Goal: Information Seeking & Learning: Check status

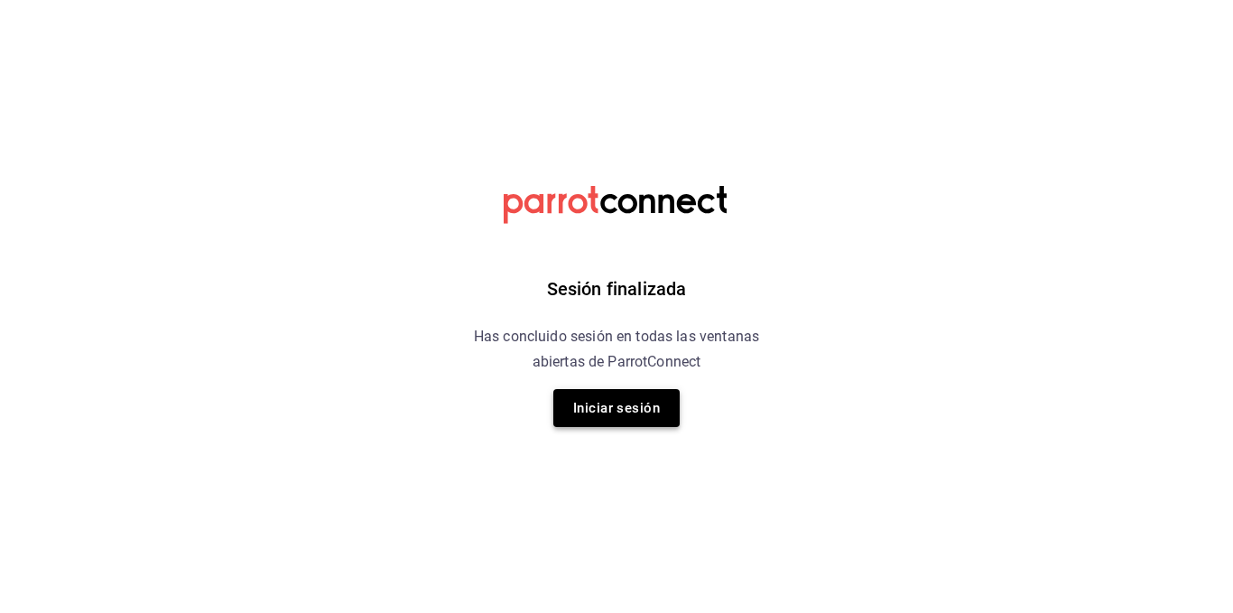
click at [577, 413] on button "Iniciar sesión" at bounding box center [617, 408] width 126 height 38
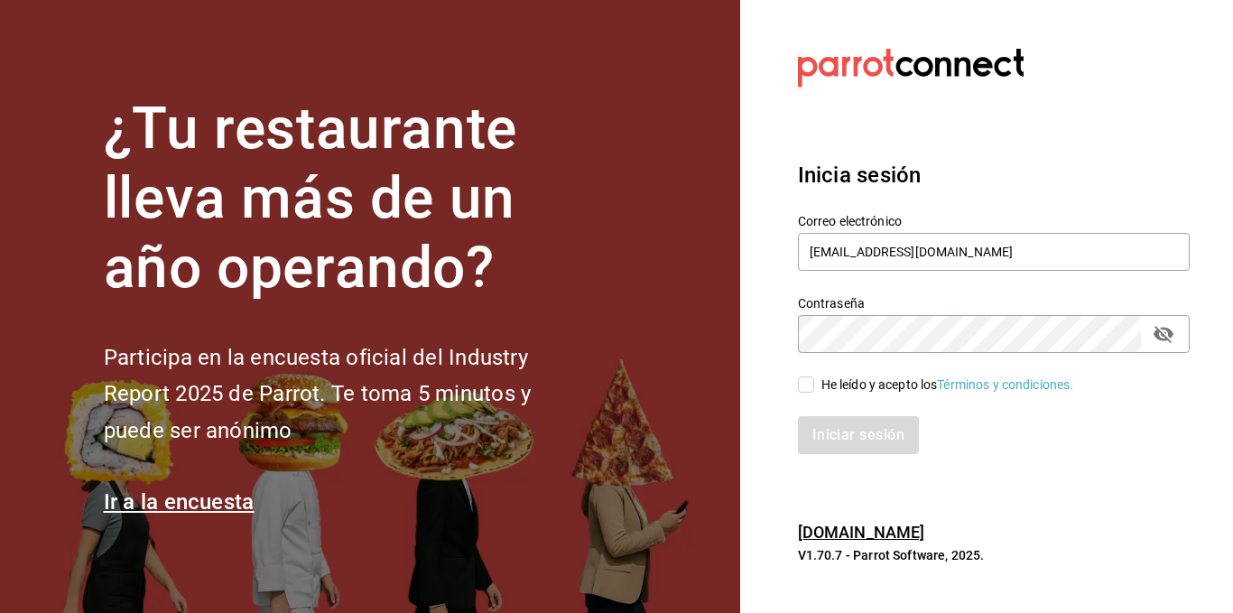
click at [840, 379] on div "He leído y acepto los Términos y condiciones." at bounding box center [948, 385] width 253 height 19
click at [814, 379] on input "He leído y acepto los Términos y condiciones." at bounding box center [806, 385] width 16 height 16
checkbox input "true"
click at [829, 424] on button "Iniciar sesión" at bounding box center [859, 435] width 123 height 38
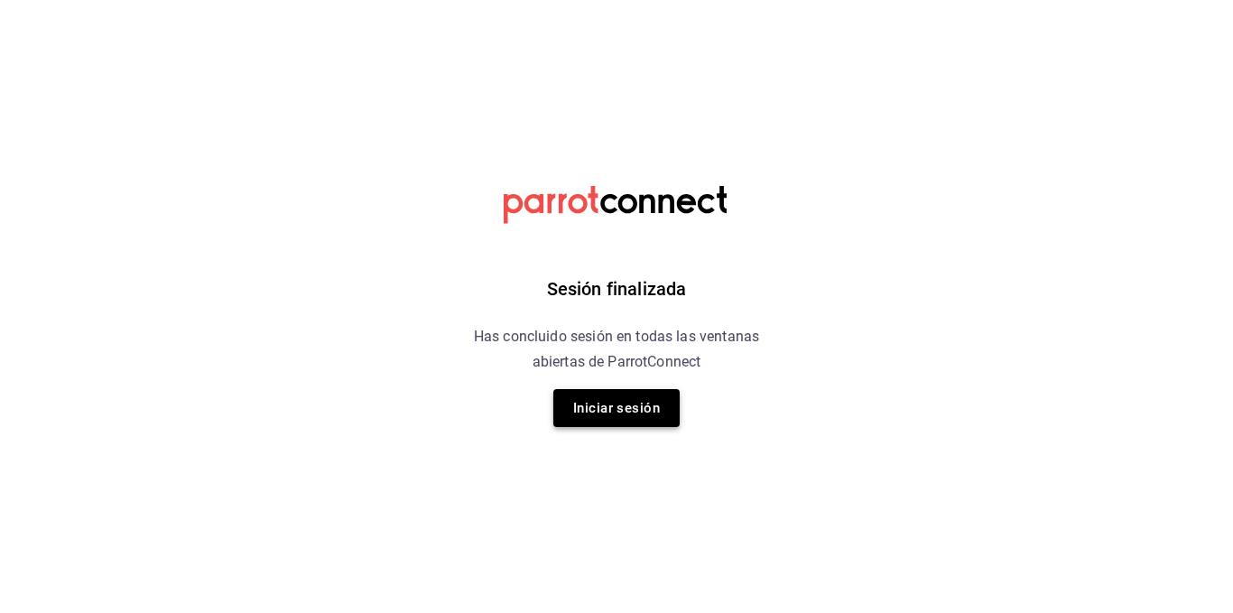
click at [634, 399] on button "Iniciar sesión" at bounding box center [617, 408] width 126 height 38
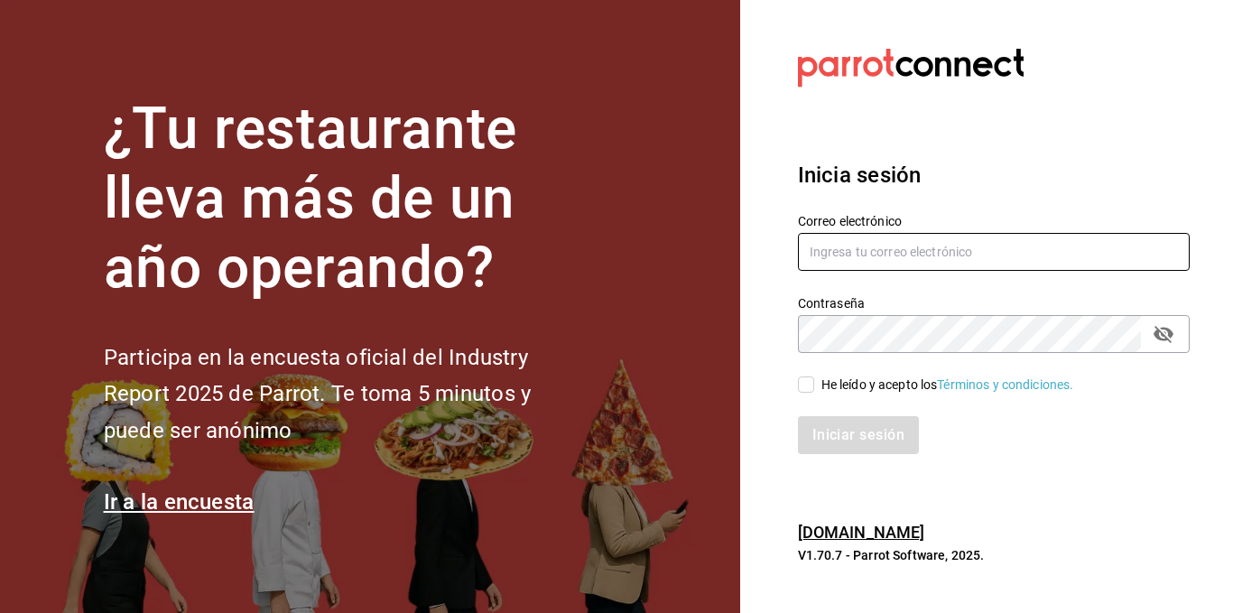
type input "[EMAIL_ADDRESS][DOMAIN_NAME]"
click at [806, 384] on input "He leído y acepto los Términos y condiciones." at bounding box center [806, 385] width 16 height 16
checkbox input "true"
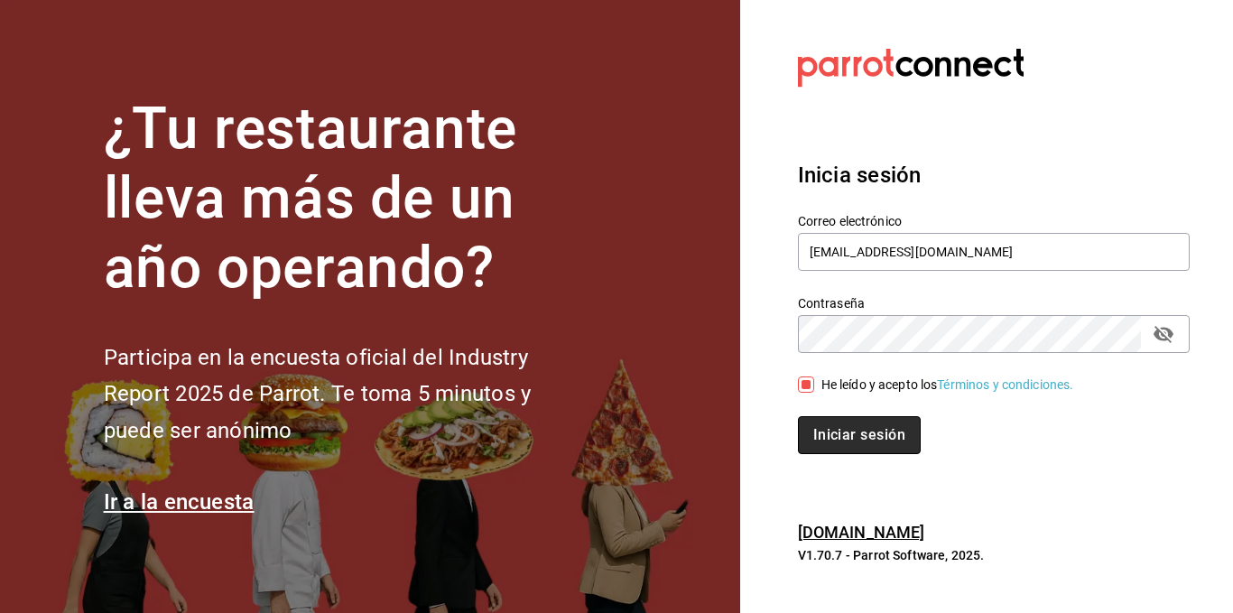
click at [857, 419] on button "Iniciar sesión" at bounding box center [859, 435] width 123 height 38
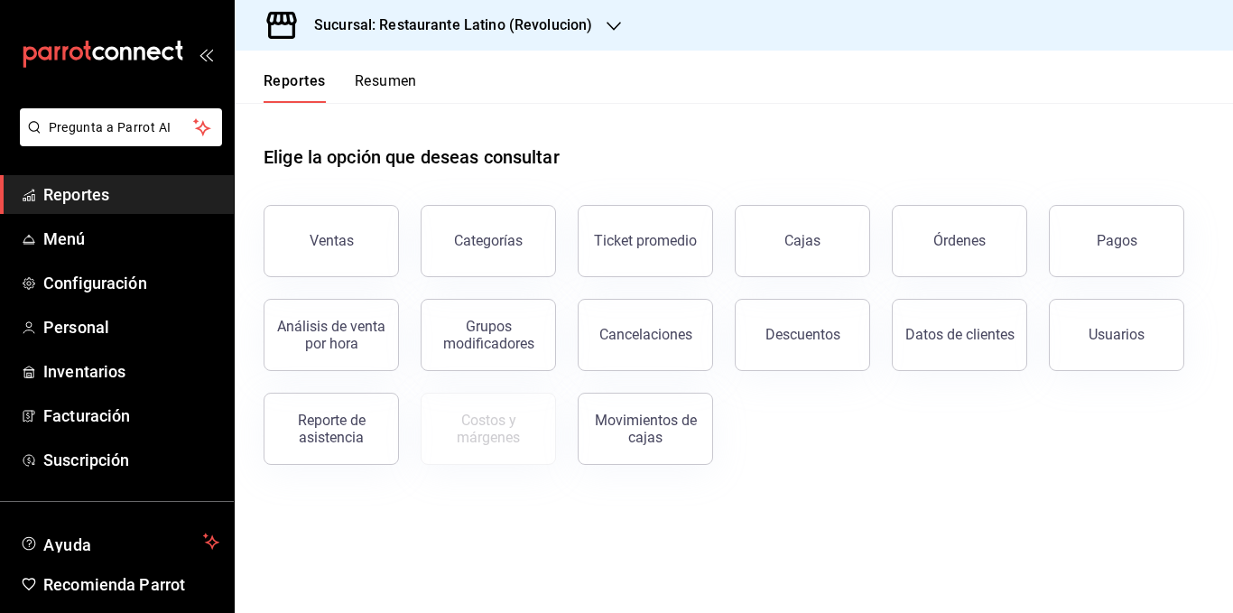
click at [395, 81] on button "Resumen" at bounding box center [386, 87] width 62 height 31
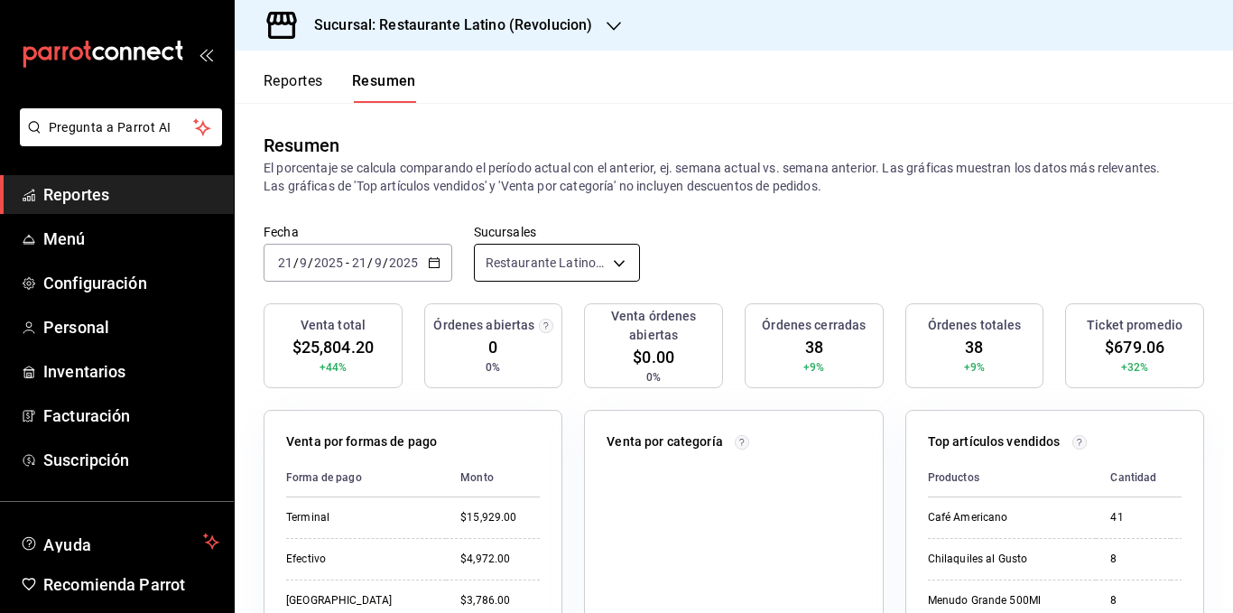
click at [518, 260] on body "Pregunta a Parrot AI Reportes Menú Configuración Personal Inventarios Facturaci…" at bounding box center [616, 306] width 1233 height 613
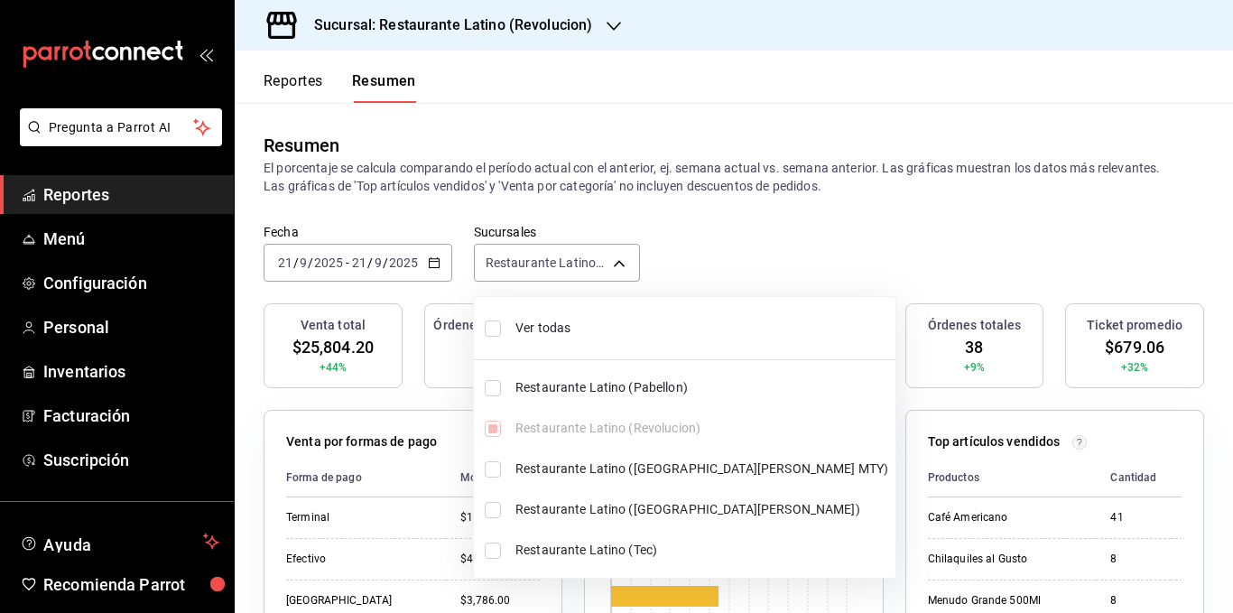
click at [547, 329] on span "Ver todas" at bounding box center [702, 328] width 373 height 19
type input "[object Object],[object Object],[object Object],[object Object],[object Object]"
checkbox input "true"
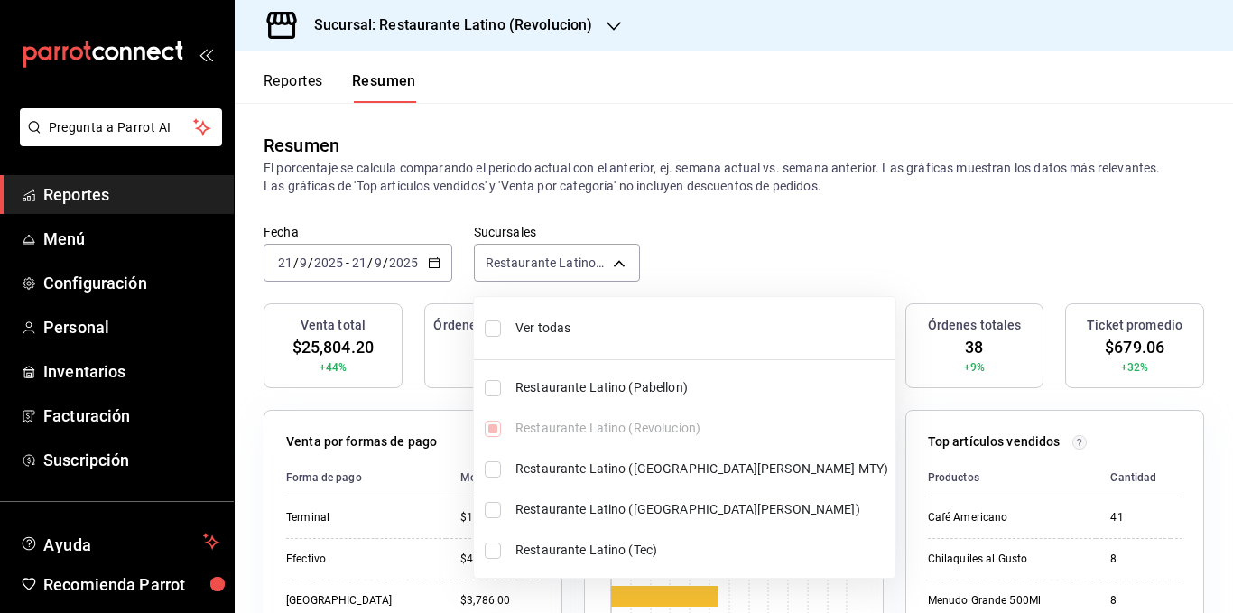
checkbox input "true"
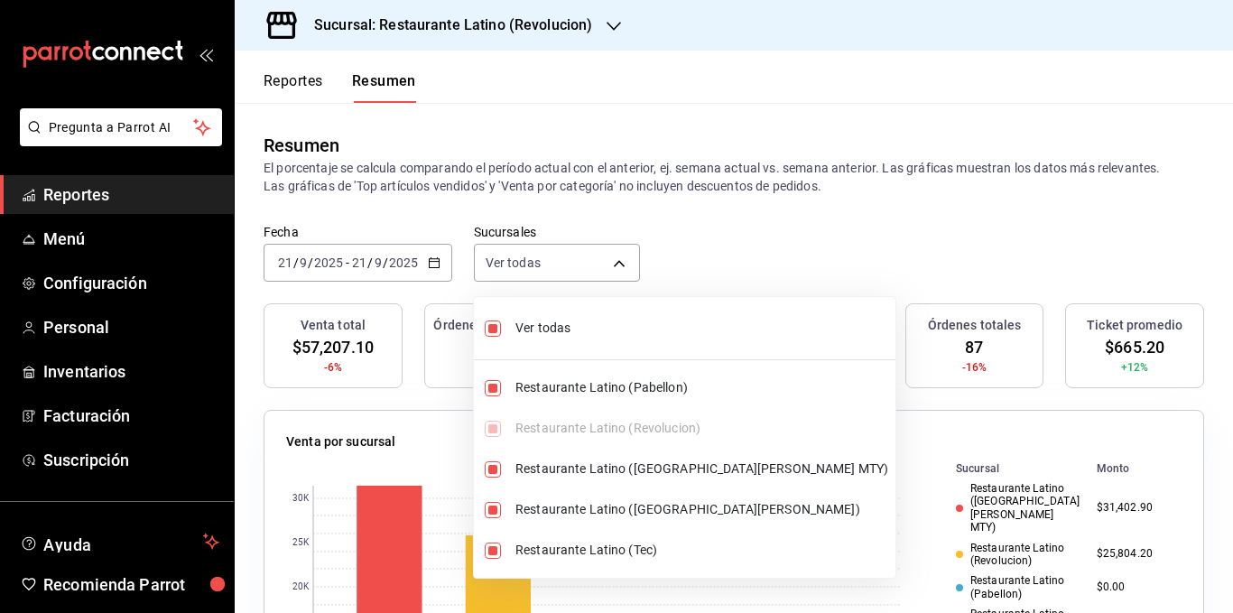
click at [695, 181] on div at bounding box center [616, 306] width 1233 height 613
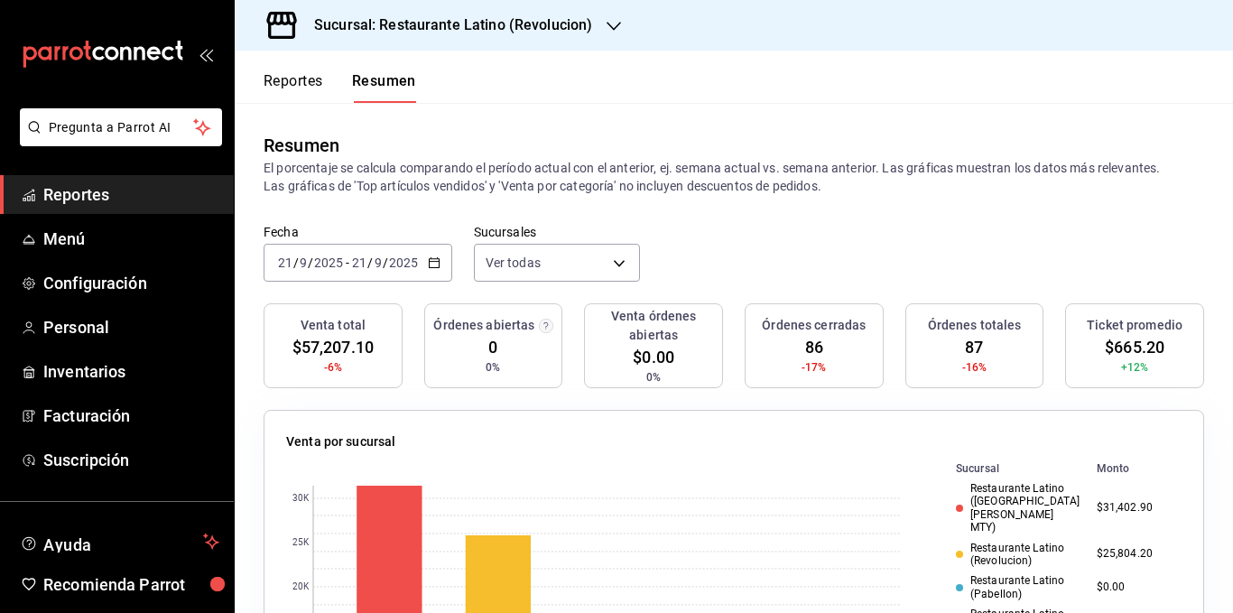
click at [433, 264] on icon "button" at bounding box center [434, 262] width 13 height 13
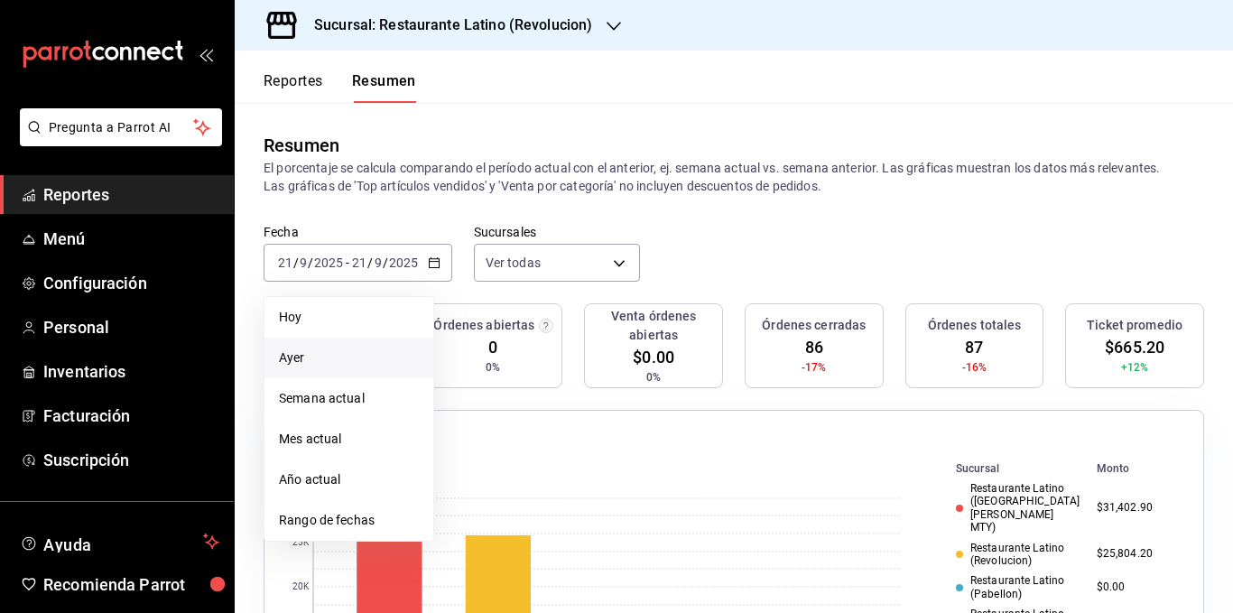
click at [349, 355] on span "Ayer" at bounding box center [349, 358] width 140 height 19
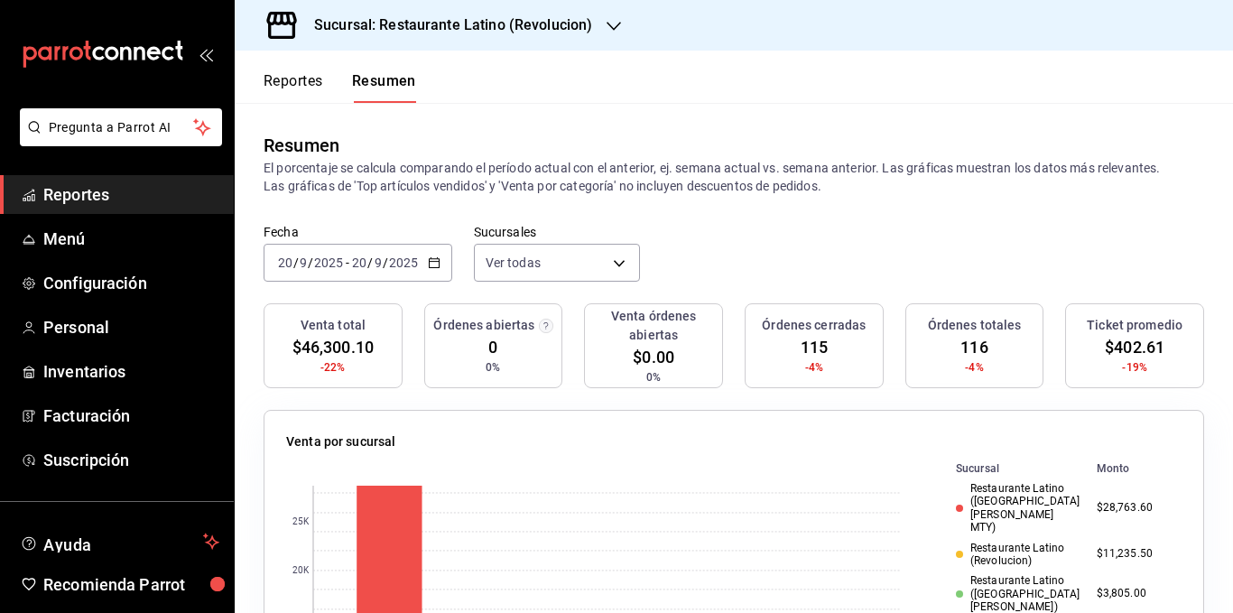
click at [434, 266] on icon "button" at bounding box center [434, 262] width 13 height 13
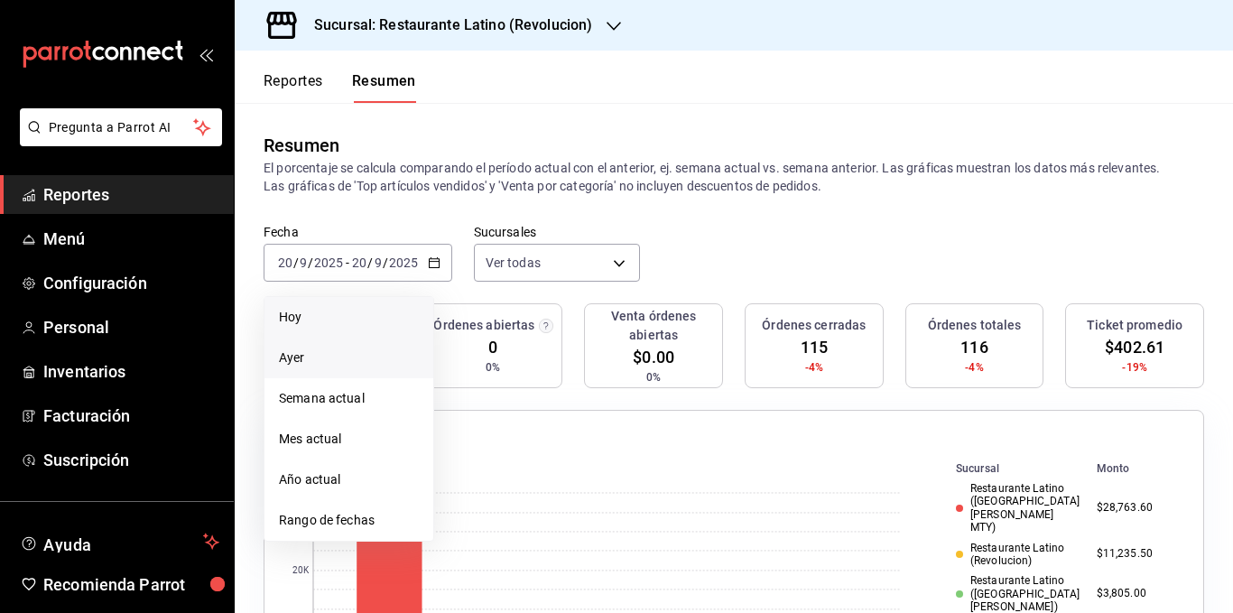
click at [336, 320] on span "Hoy" at bounding box center [349, 317] width 140 height 19
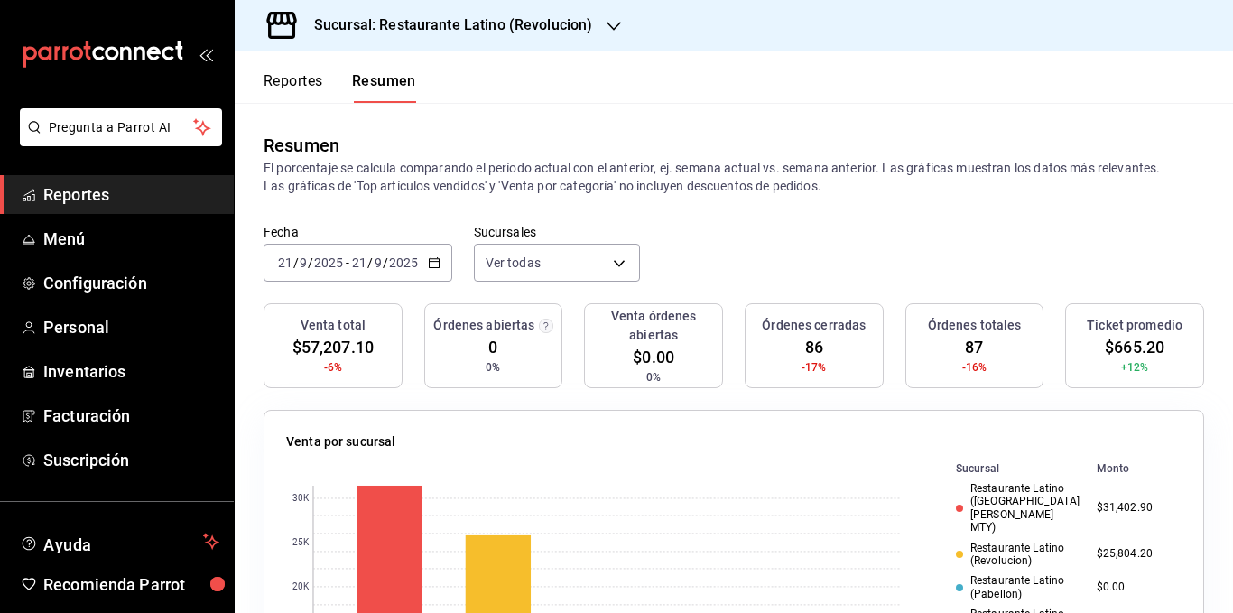
click at [529, 165] on p "El porcentaje se calcula comparando el período actual con el anterior, ej. sema…" at bounding box center [734, 177] width 941 height 36
click at [312, 79] on button "Reportes" at bounding box center [294, 87] width 60 height 31
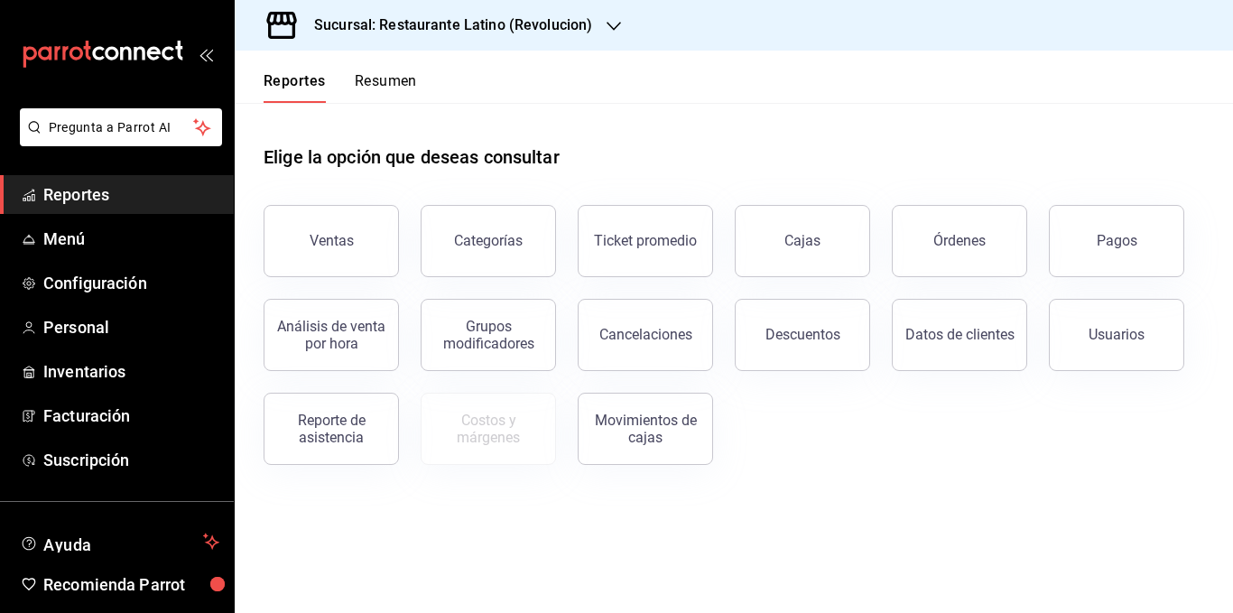
click at [377, 82] on button "Resumen" at bounding box center [386, 87] width 62 height 31
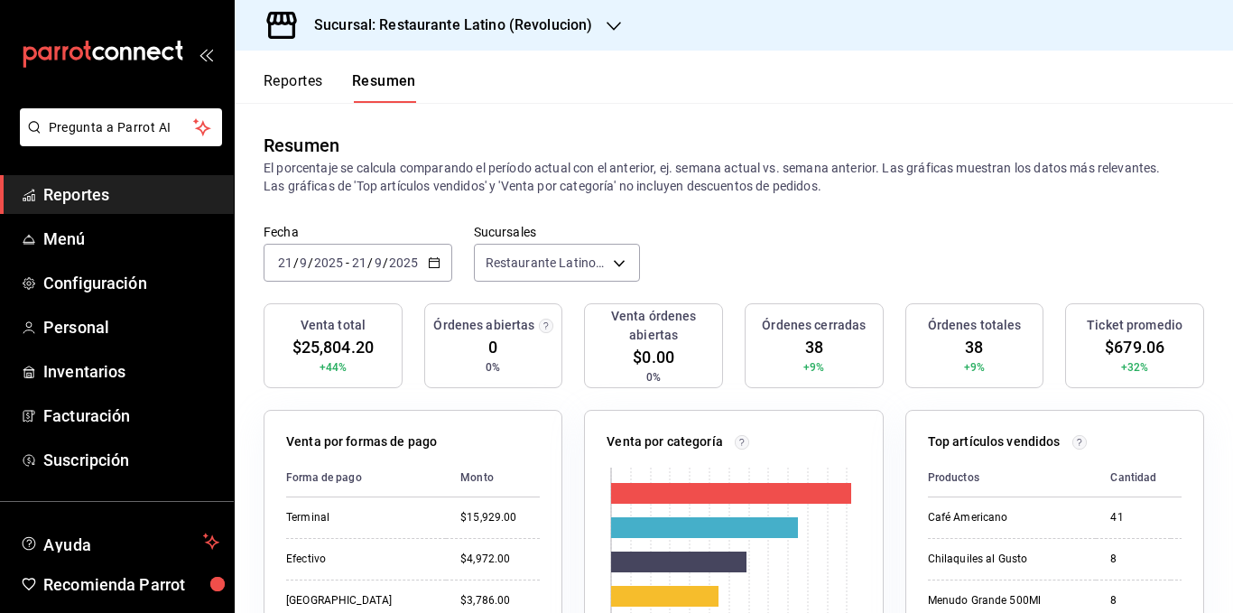
click at [431, 269] on icon "button" at bounding box center [434, 262] width 13 height 13
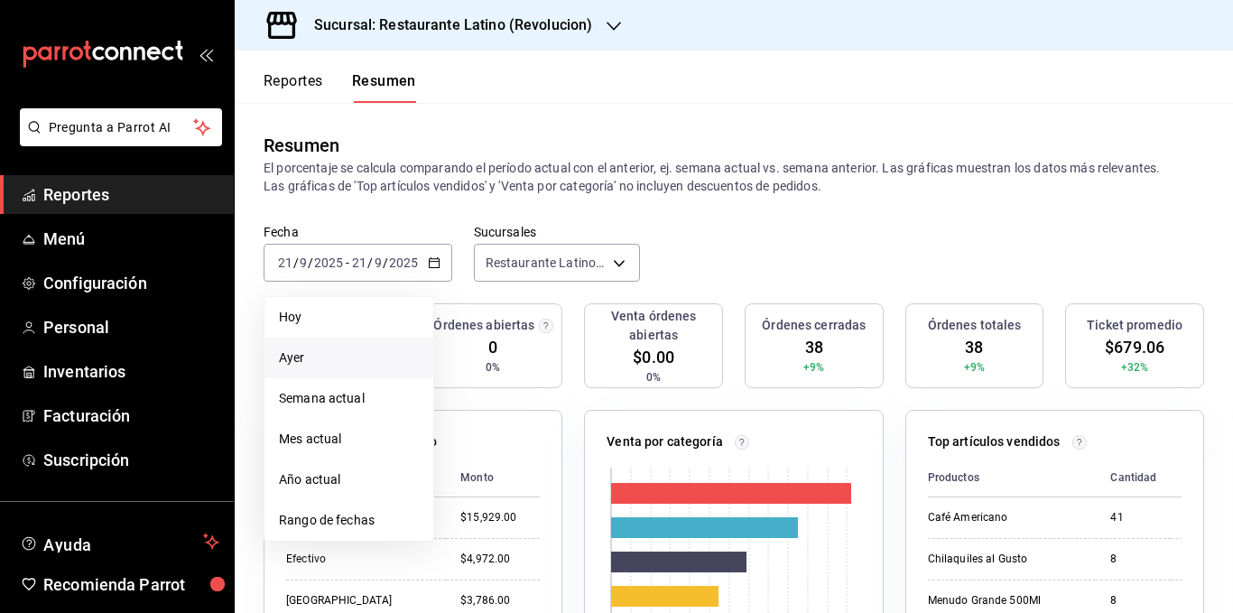
click at [341, 364] on span "Ayer" at bounding box center [349, 358] width 140 height 19
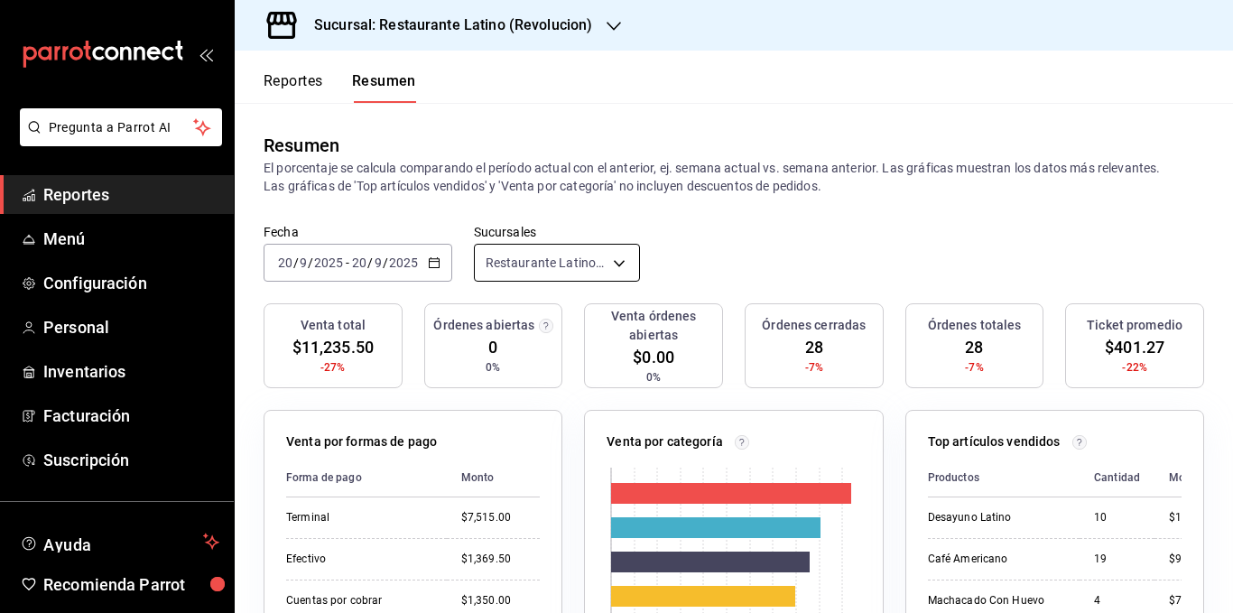
click at [553, 271] on body "Pregunta a Parrot AI Reportes Menú Configuración Personal Inventarios Facturaci…" at bounding box center [616, 306] width 1233 height 613
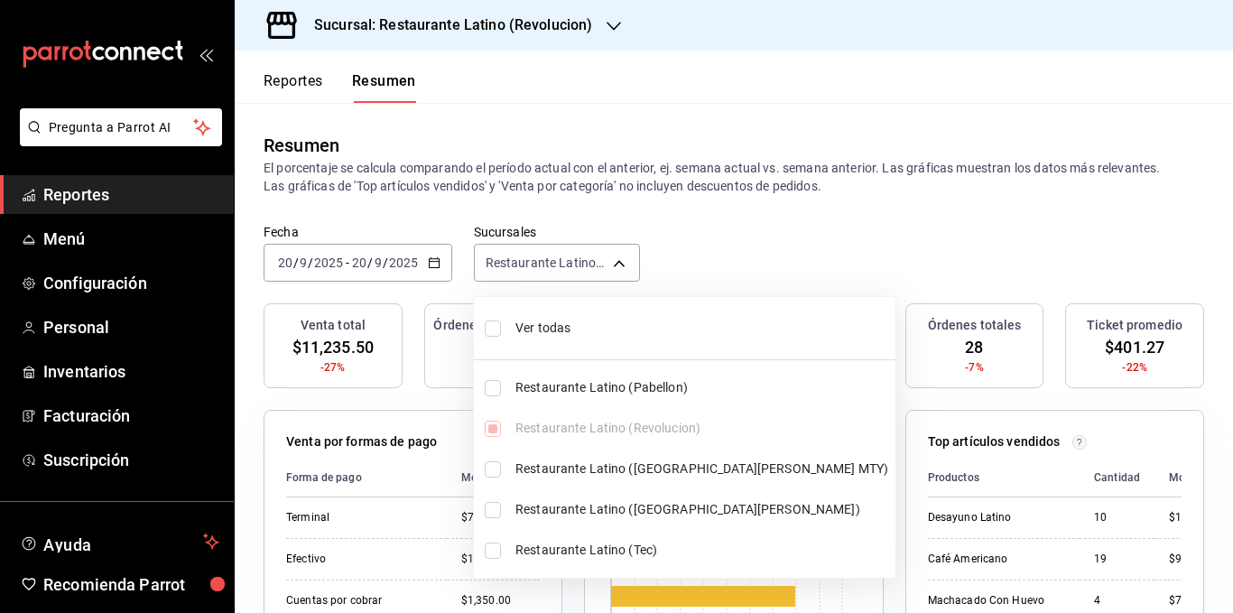
click at [555, 324] on span "Ver todas" at bounding box center [702, 328] width 373 height 19
type input "[object Object],[object Object],[object Object],[object Object],[object Object]"
checkbox input "true"
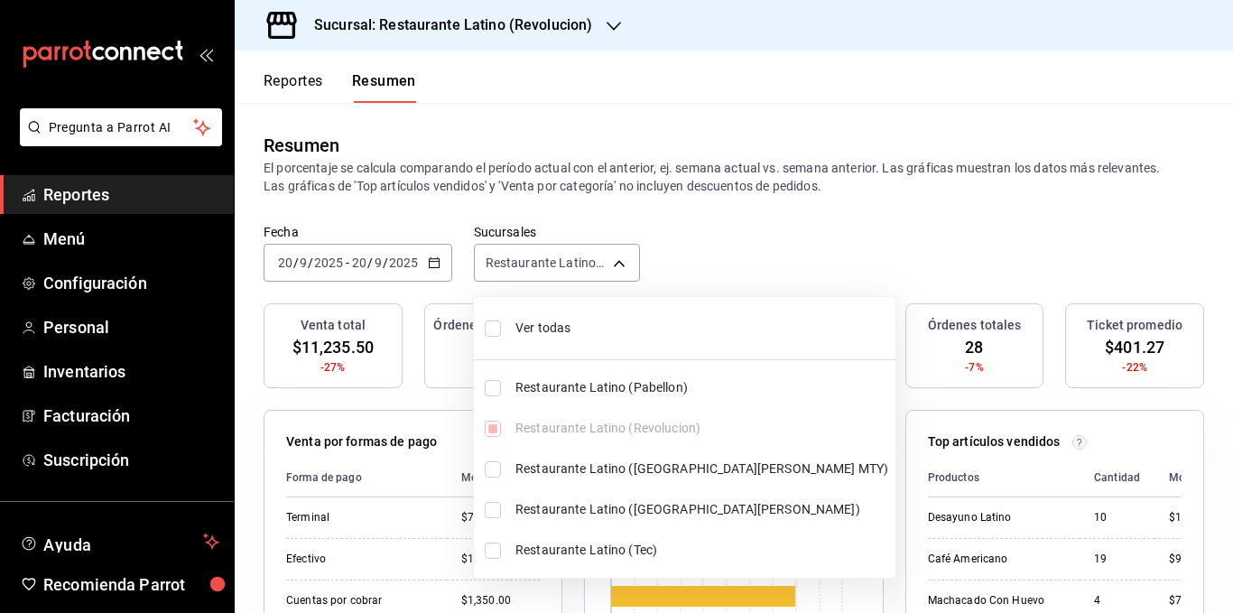
checkbox input "true"
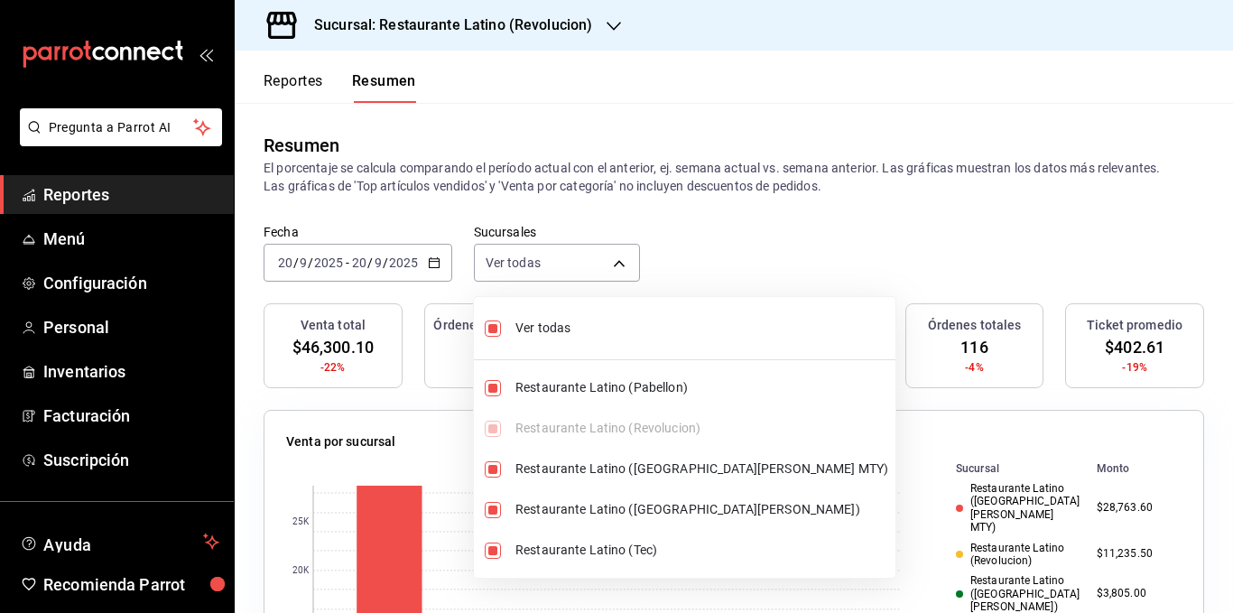
click at [551, 185] on div at bounding box center [616, 306] width 1233 height 613
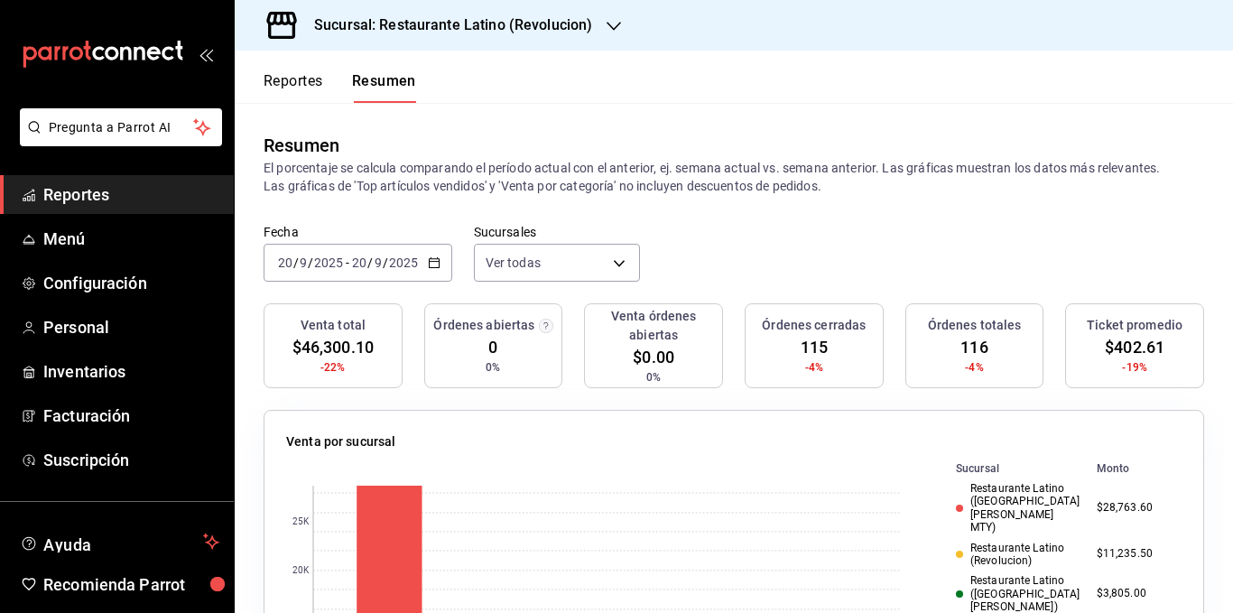
click at [546, 191] on p "El porcentaje se calcula comparando el período actual con el anterior, ej. sema…" at bounding box center [734, 177] width 941 height 36
click at [552, 25] on h3 "Sucursal: Restaurante Latino (Revolucion)" at bounding box center [446, 25] width 293 height 22
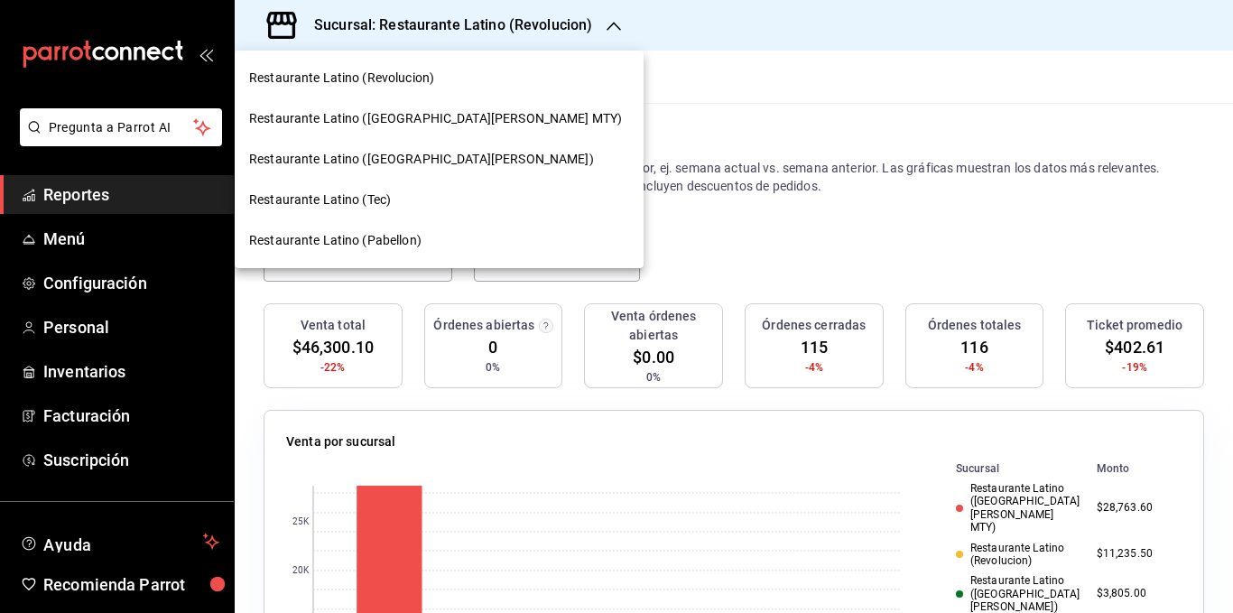
click at [406, 164] on span "Restaurante Latino (San Lucas)" at bounding box center [421, 159] width 345 height 19
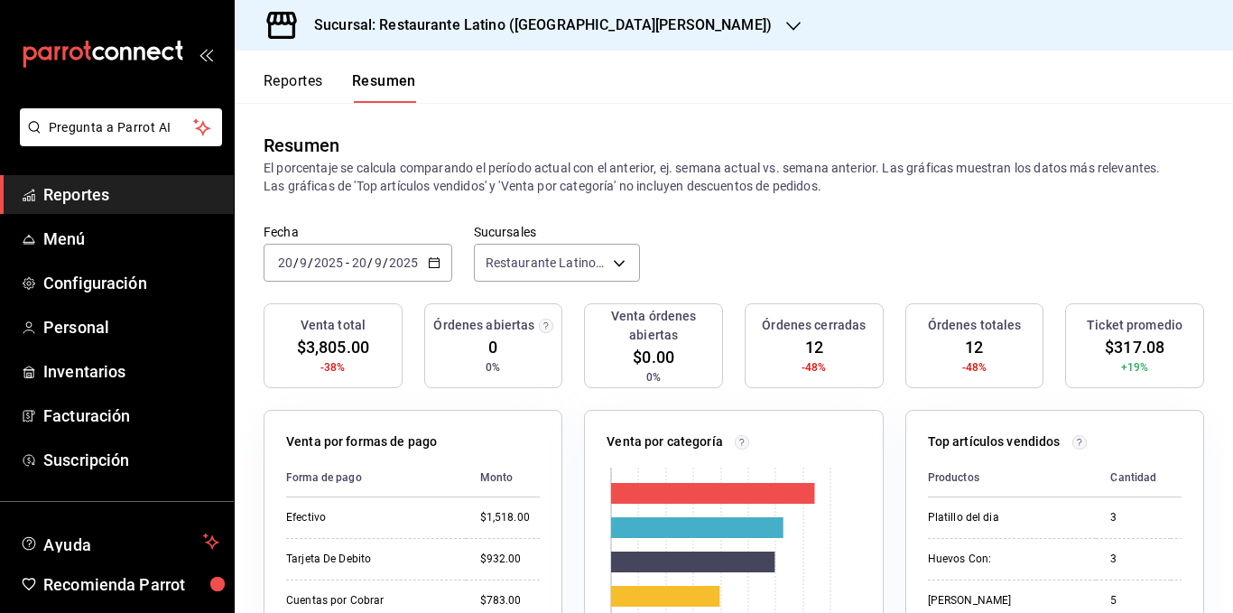
click at [470, 292] on div "Fecha 2025-09-20 20 / 9 / 2025 - 2025-09-20 20 / 9 / 2025 Sucursales Restaurant…" at bounding box center [734, 263] width 999 height 79
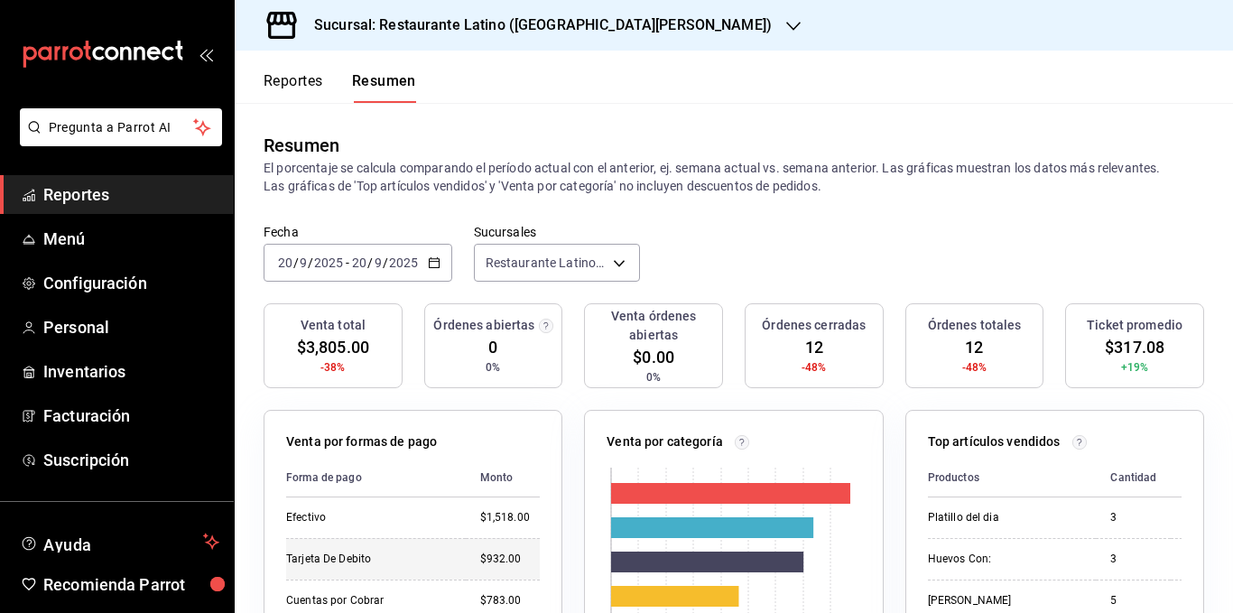
scroll to position [271, 0]
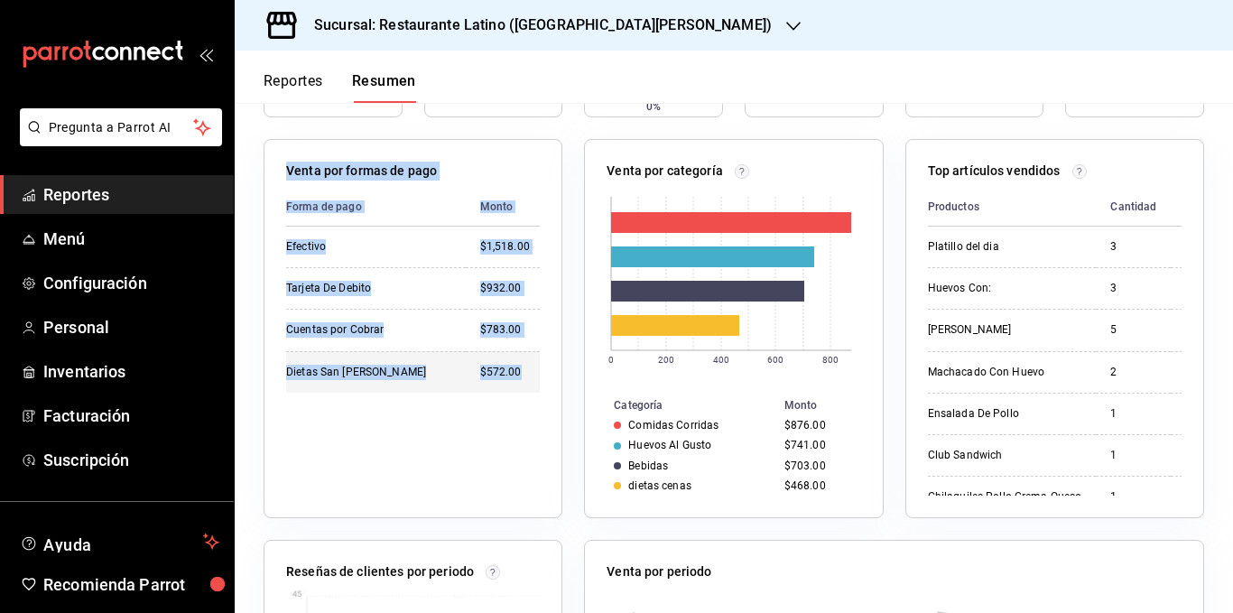
drag, startPoint x: 287, startPoint y: 168, endPoint x: 503, endPoint y: 376, distance: 299.5
click at [503, 376] on div "Venta por formas de pago Forma de pago Monto Efectivo $1,518.00 Tarjeta De Debi…" at bounding box center [413, 328] width 299 height 379
copy div "Venta por formas de pago Forma de pago Monto Efectivo $1,518.00 Tarjeta De Debi…"
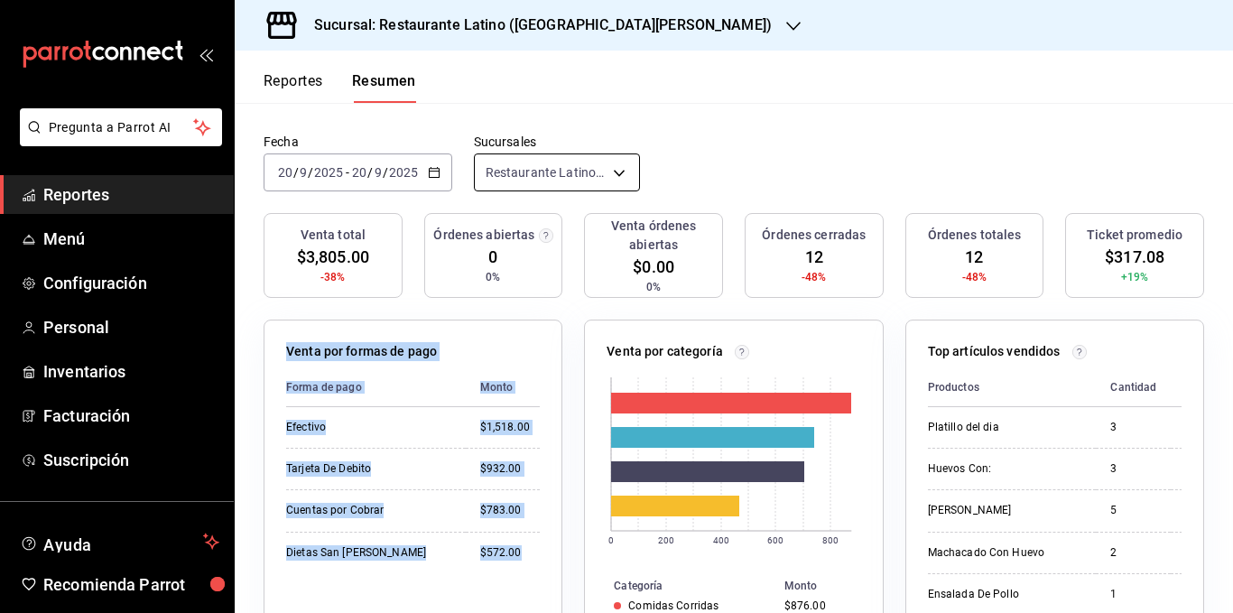
scroll to position [0, 0]
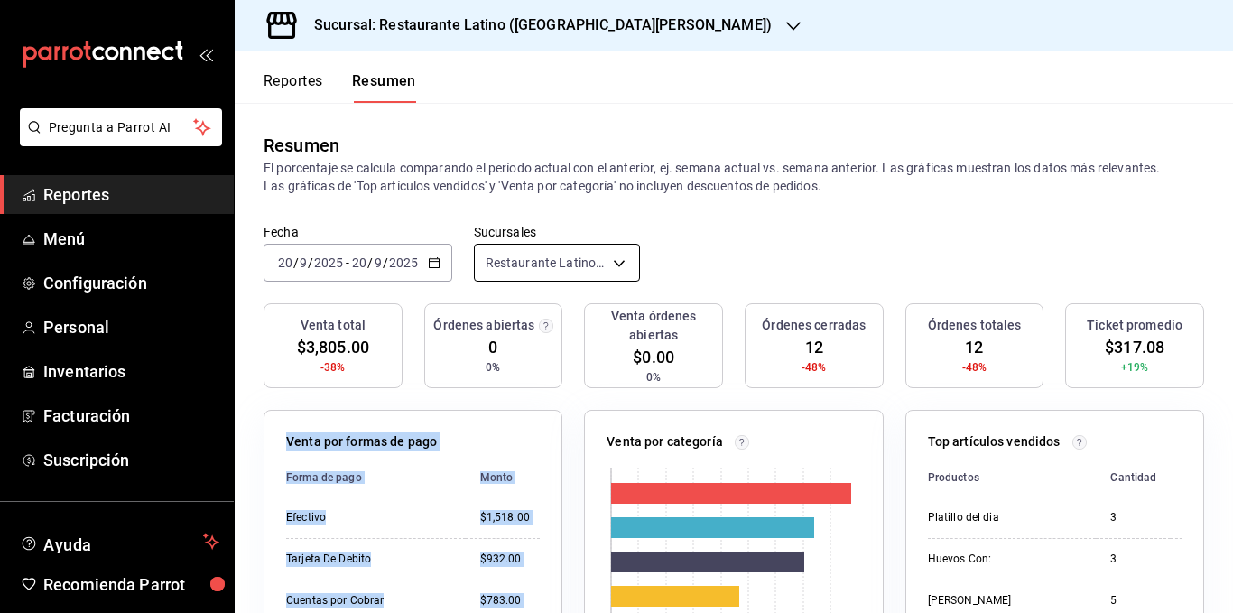
click at [575, 255] on body "Pregunta a Parrot AI Reportes Menú Configuración Personal Inventarios Facturaci…" at bounding box center [616, 306] width 1233 height 613
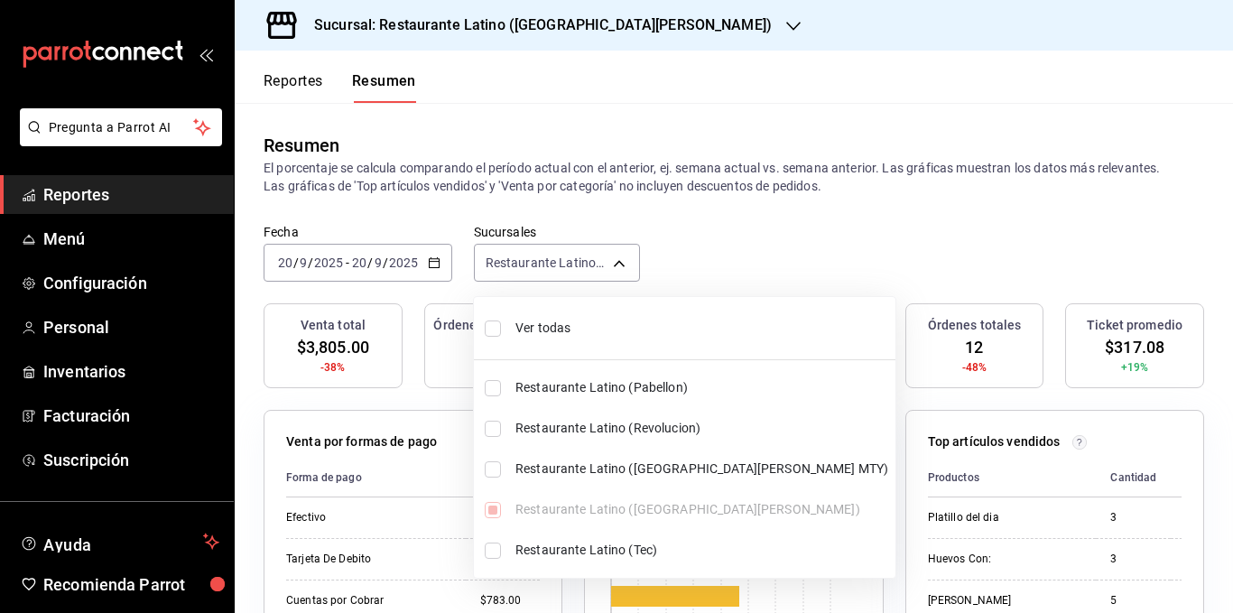
click at [438, 263] on div at bounding box center [616, 306] width 1233 height 613
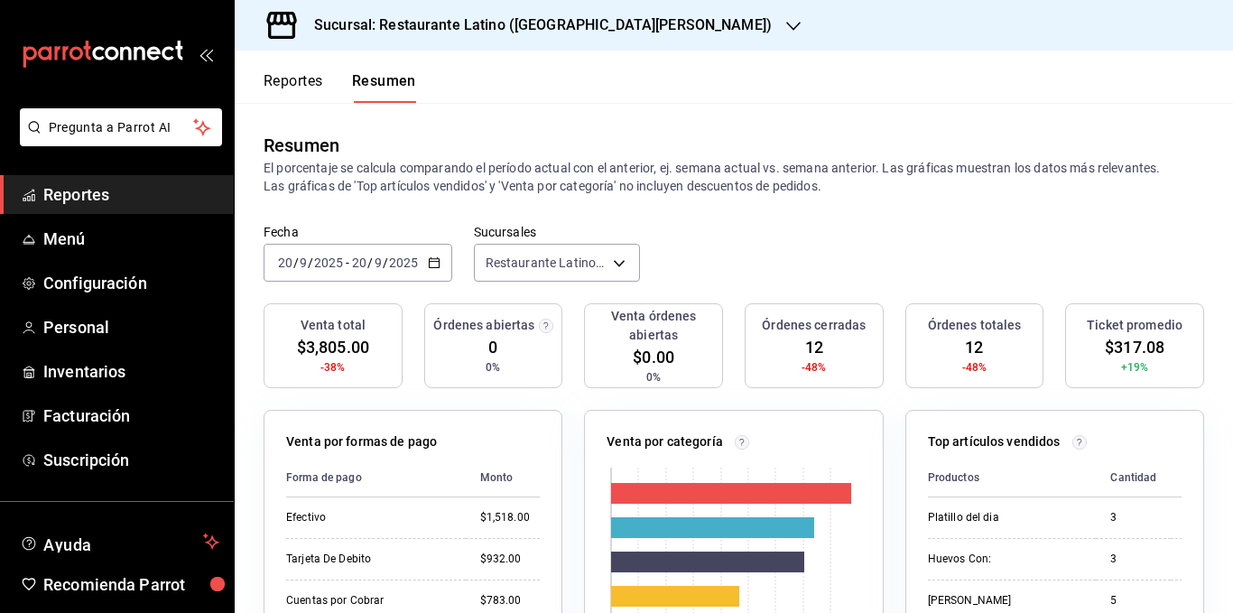
click at [438, 263] on \(Stroke\) "button" at bounding box center [434, 263] width 11 height 10
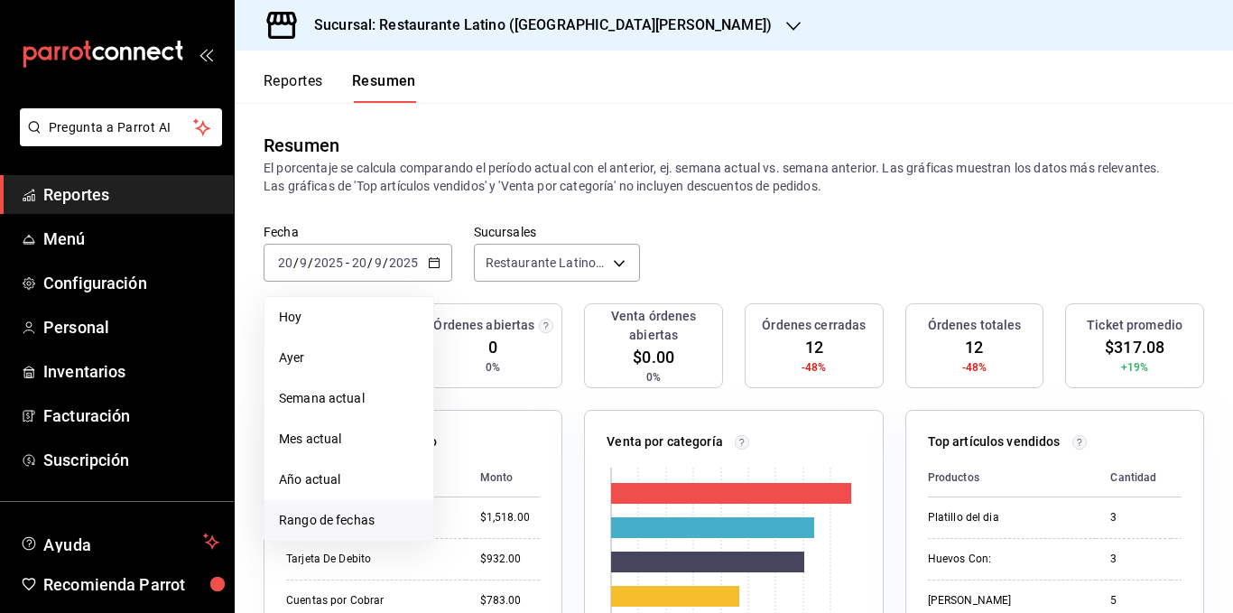
click at [351, 516] on span "Rango de fechas" at bounding box center [349, 520] width 140 height 19
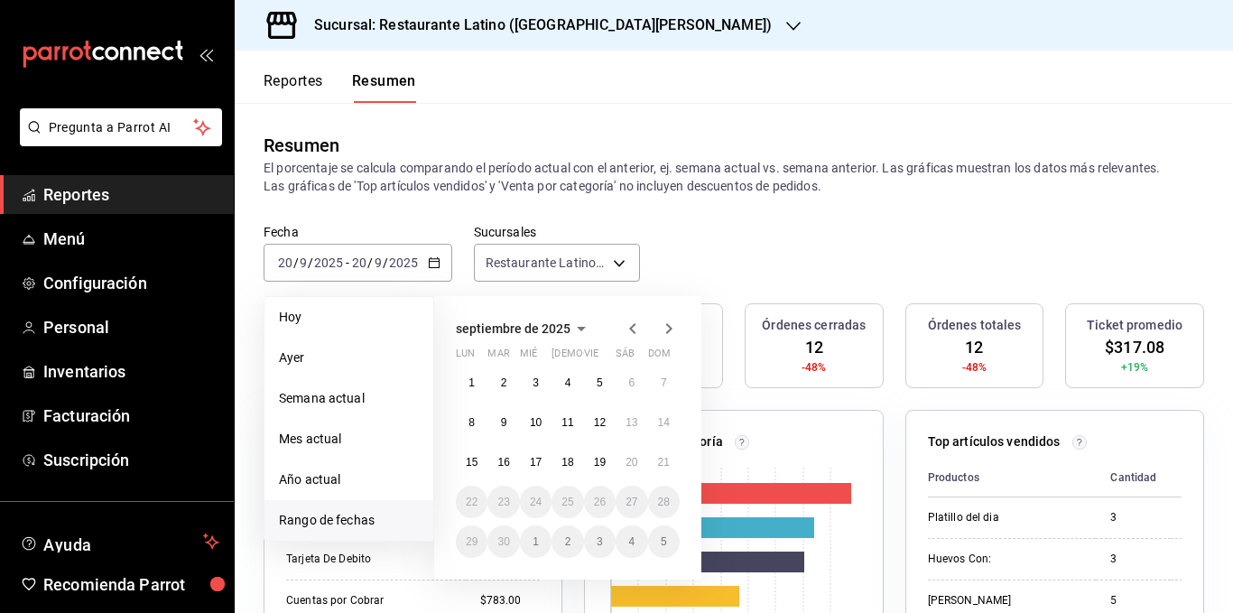
click at [630, 327] on icon "button" at bounding box center [633, 329] width 22 height 22
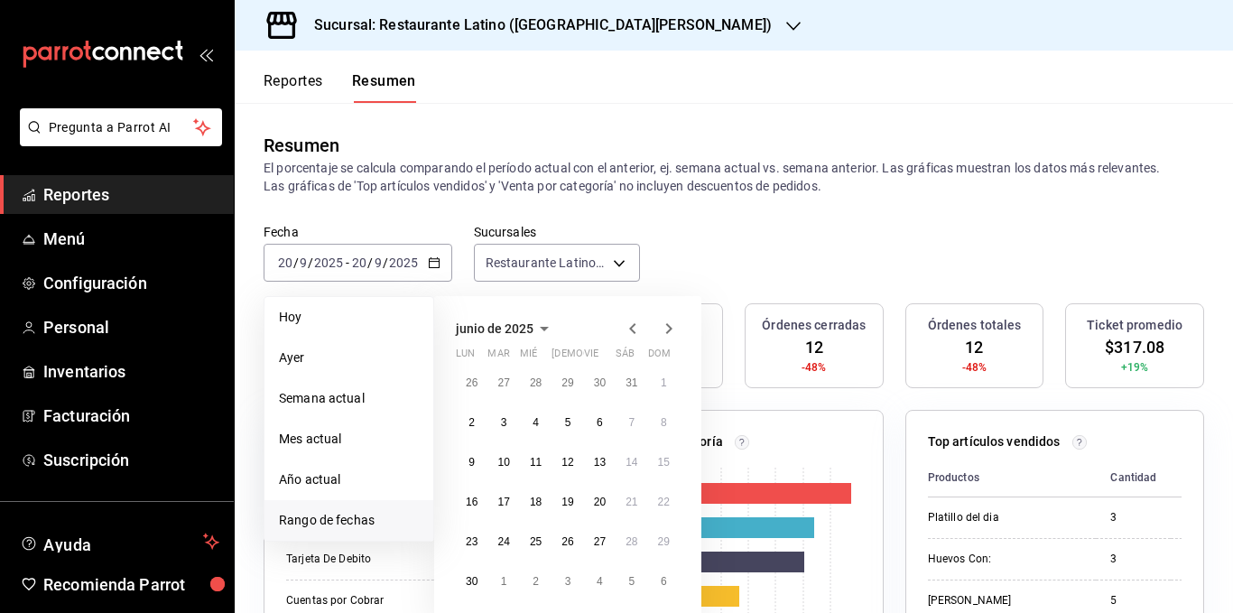
click at [630, 327] on icon "button" at bounding box center [633, 329] width 22 height 22
click at [504, 384] on abbr "1" at bounding box center [504, 383] width 6 height 13
click at [533, 532] on button "30" at bounding box center [536, 542] width 32 height 33
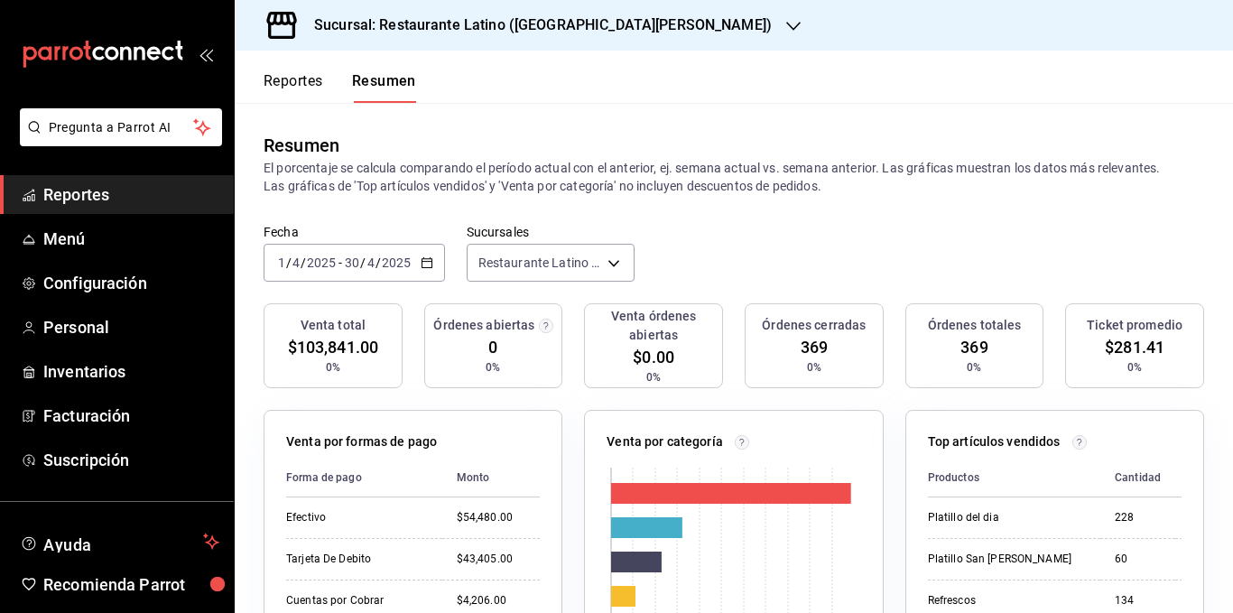
scroll to position [181, 0]
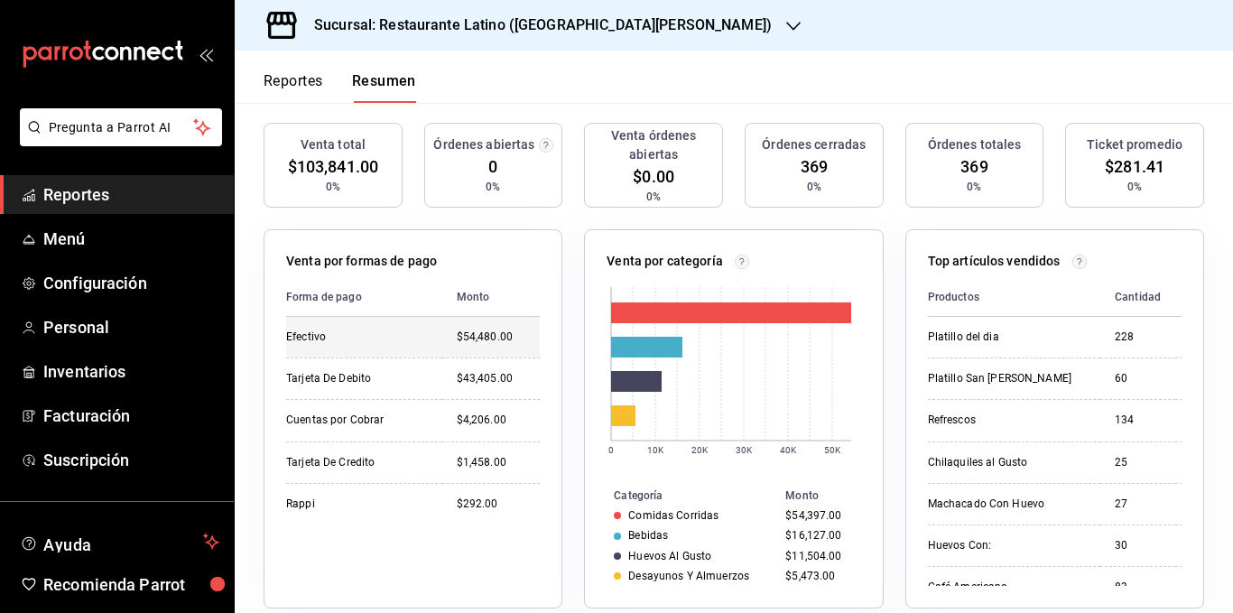
click at [288, 336] on div "Efectivo" at bounding box center [357, 337] width 142 height 15
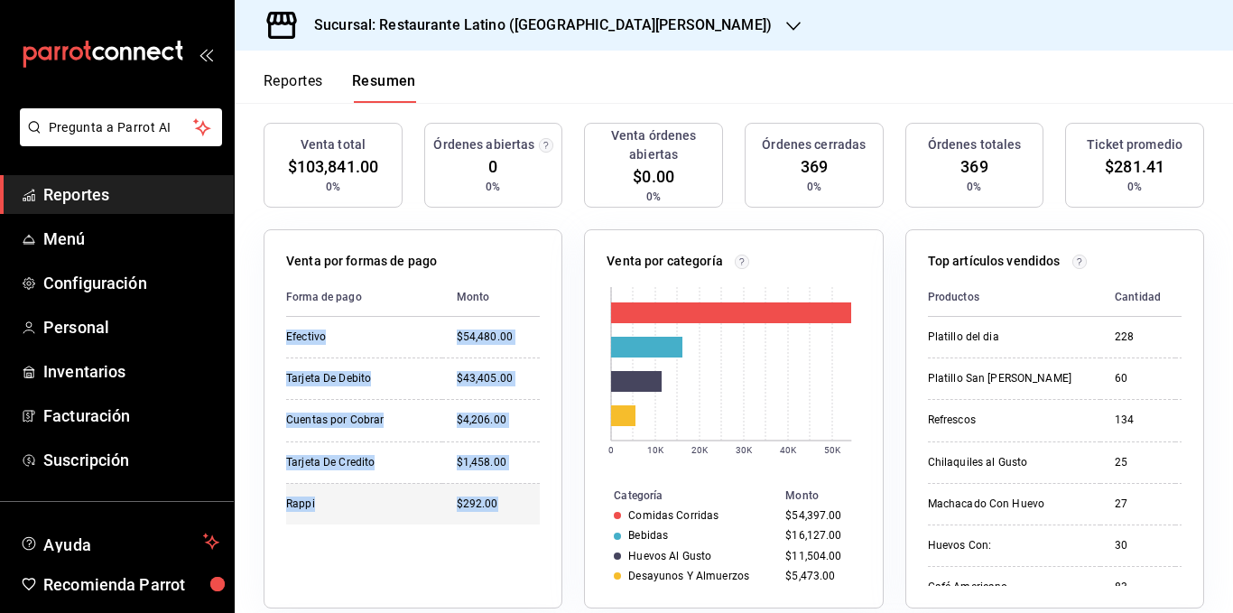
drag, startPoint x: 288, startPoint y: 336, endPoint x: 498, endPoint y: 493, distance: 261.9
click at [498, 493] on tbody "Efectivo $54,480.00 Tarjeta De Debito $43,405.00 Cuentas por Cobrar $4,206.00 T…" at bounding box center [413, 421] width 254 height 208
copy tbody "Efectivo $54,480.00 Tarjeta De Debito $43,405.00 Cuentas por Cobrar $4,206.00 T…"
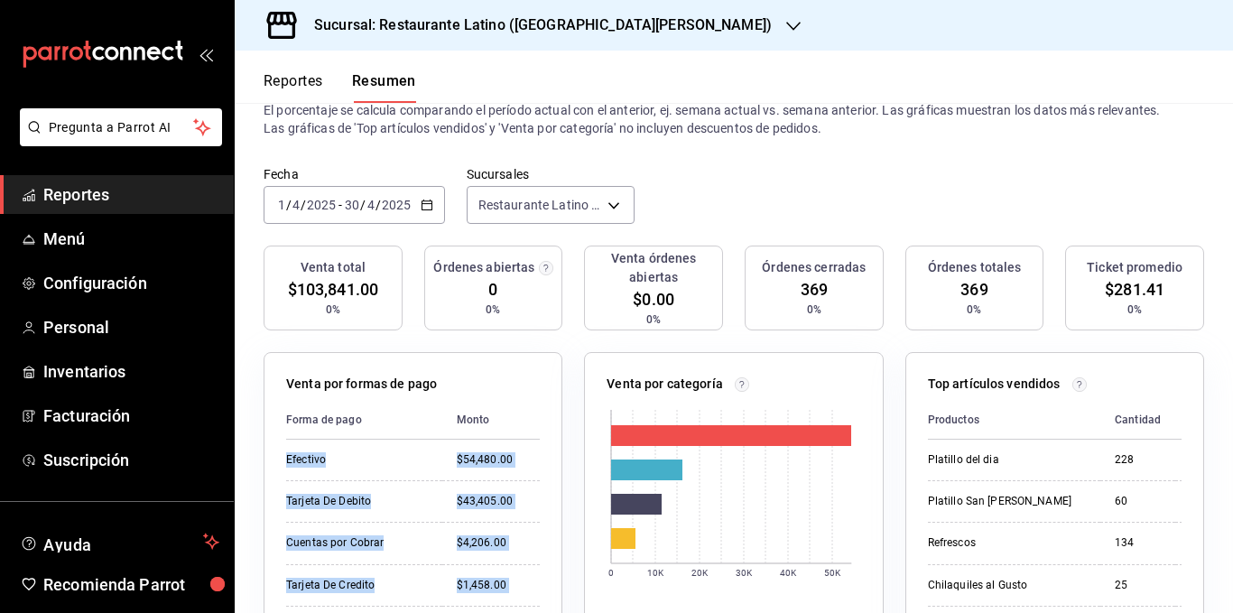
scroll to position [90, 0]
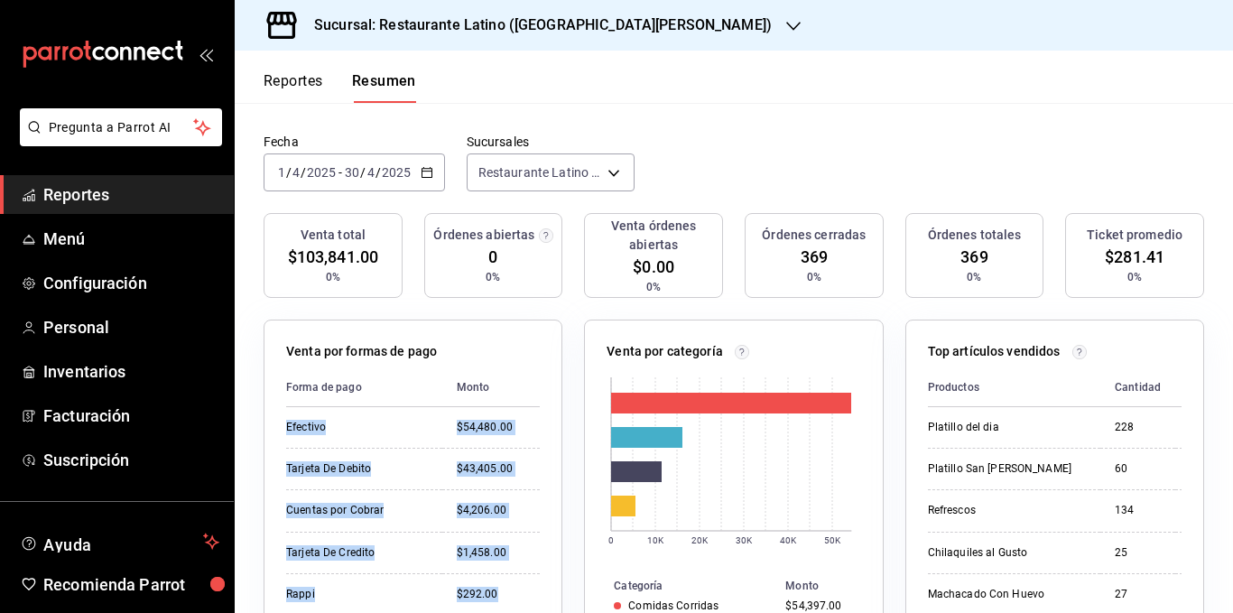
click at [427, 177] on icon "button" at bounding box center [427, 172] width 13 height 13
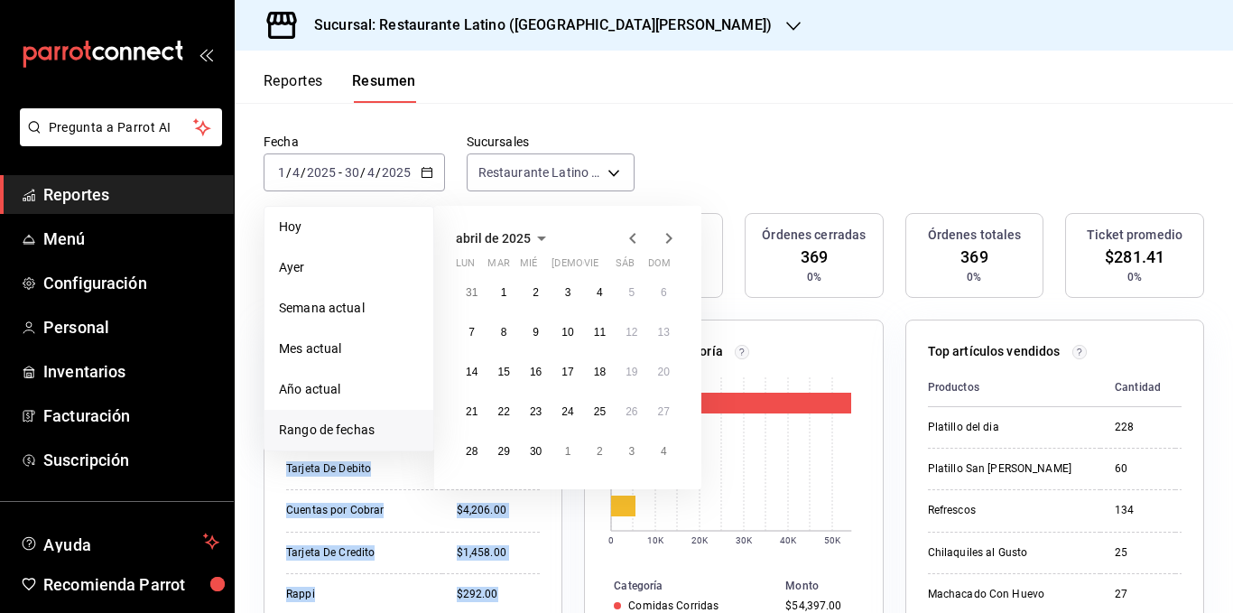
click at [665, 240] on icon "button" at bounding box center [669, 239] width 22 height 22
click at [567, 289] on abbr "1" at bounding box center [568, 292] width 6 height 13
click at [626, 448] on abbr "31" at bounding box center [632, 451] width 12 height 13
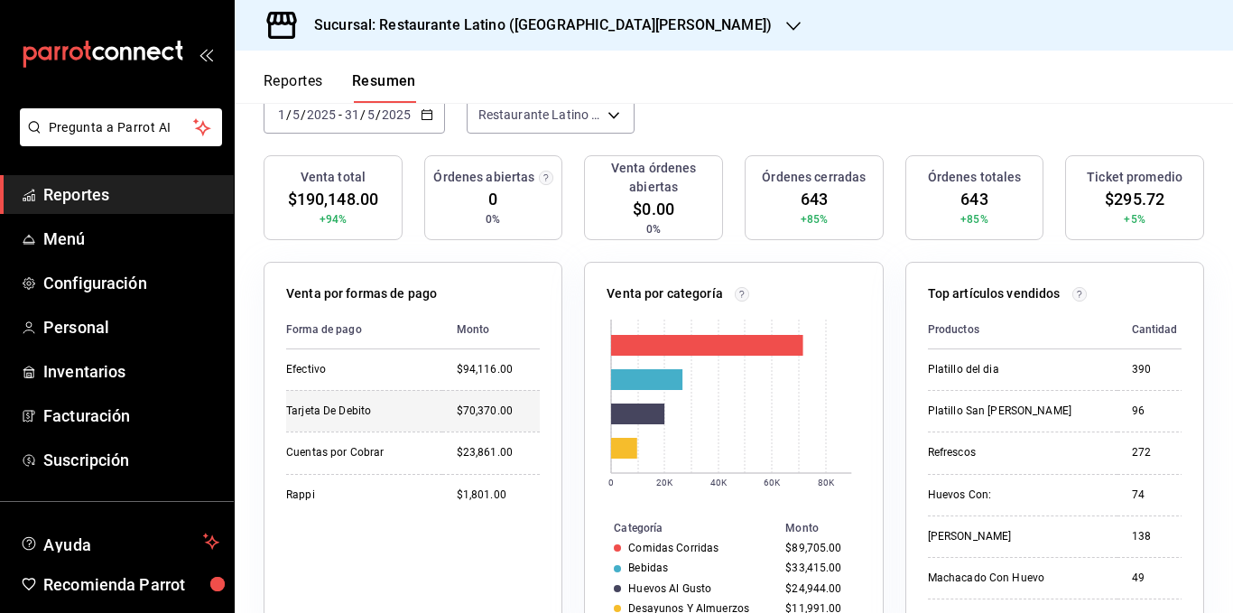
scroll to position [181, 0]
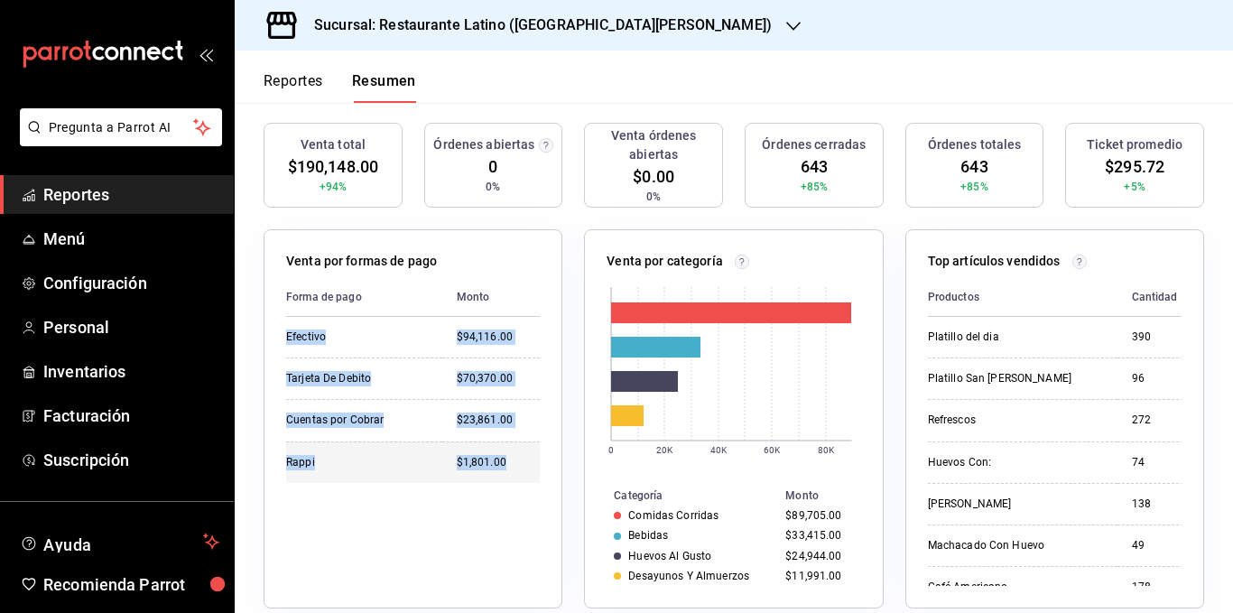
drag, startPoint x: 289, startPoint y: 336, endPoint x: 507, endPoint y: 466, distance: 253.5
click at [507, 466] on tbody "Efectivo $94,116.00 Tarjeta De Debito $70,370.00 Cuentas por Cobrar $23,861.00 …" at bounding box center [413, 400] width 254 height 166
copy tbody "Efectivo $94,116.00 Tarjeta De Debito $70,370.00 Cuentas por Cobrar $23,861.00 …"
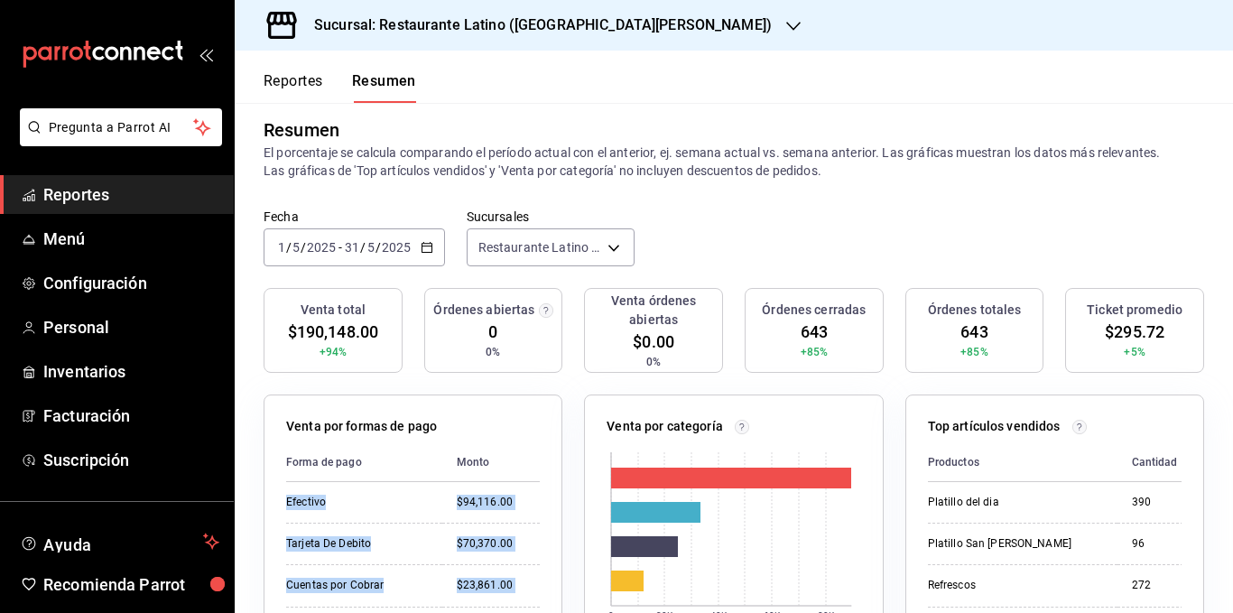
scroll to position [0, 0]
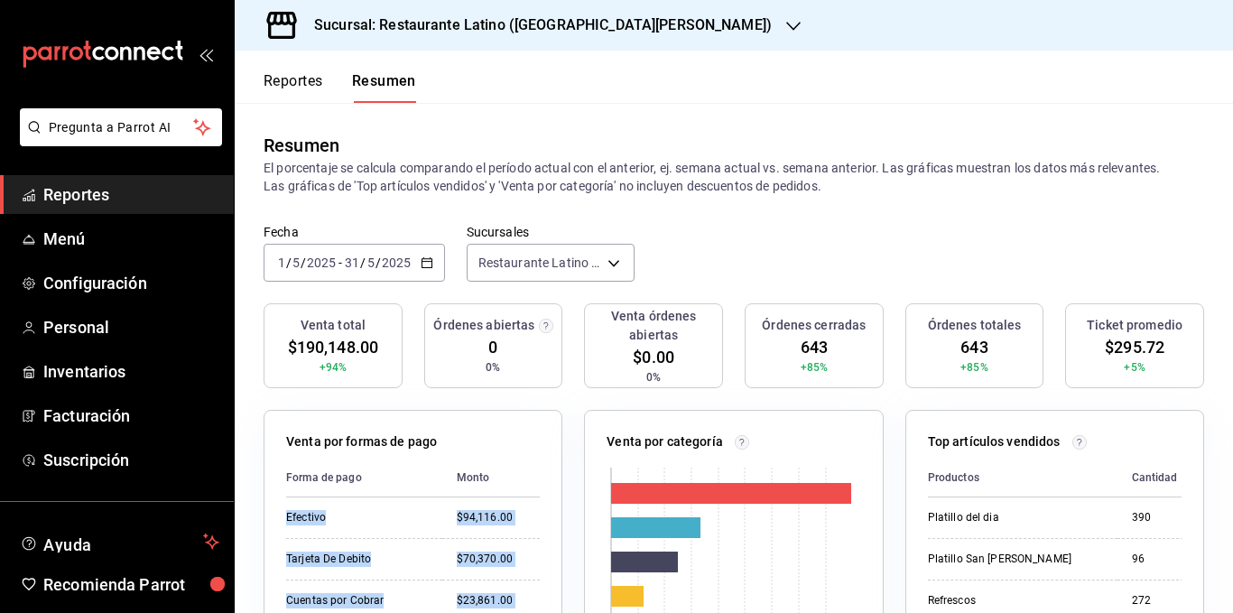
click at [422, 257] on icon "button" at bounding box center [427, 262] width 13 height 13
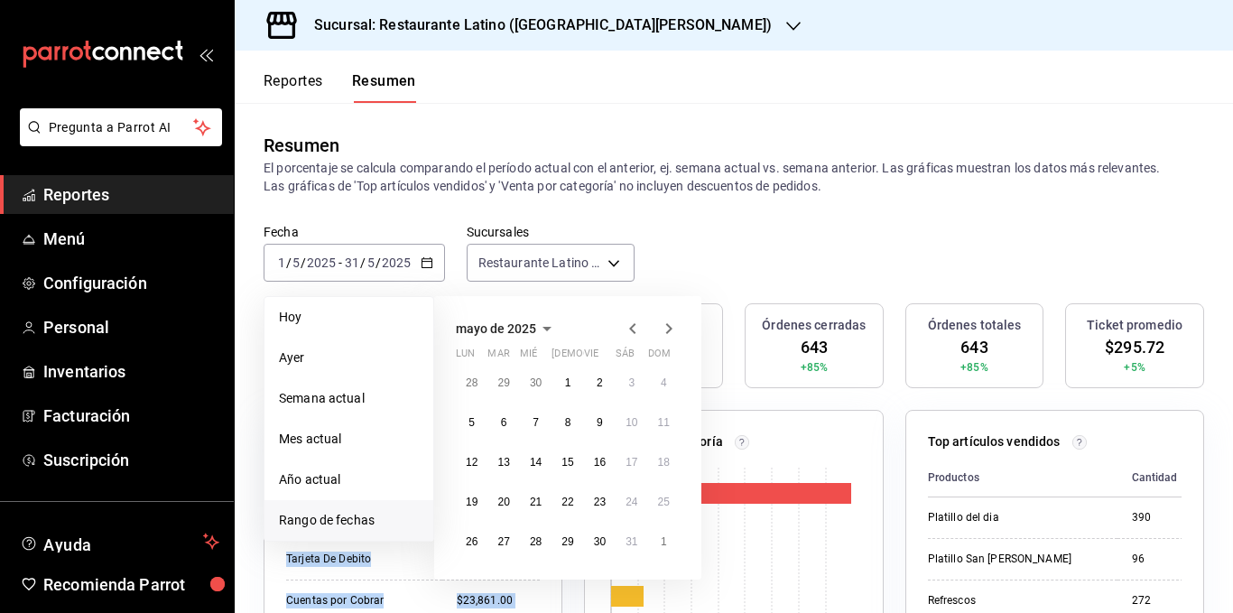
click at [665, 338] on icon "button" at bounding box center [669, 329] width 22 height 22
click at [651, 380] on button "1" at bounding box center [664, 383] width 32 height 33
click at [471, 575] on abbr "30" at bounding box center [472, 581] width 12 height 13
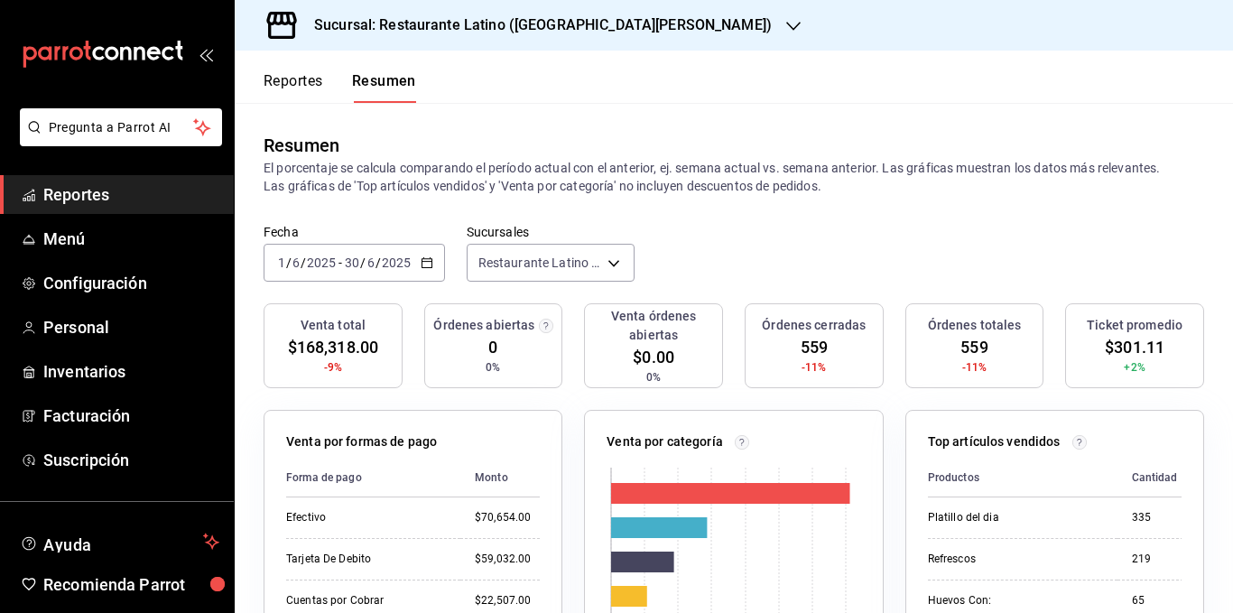
click at [451, 296] on div "Fecha 2025-06-01 1 / 6 / 2025 - 2025-06-30 30 / 6 / 2025 Sucursales Restaurante…" at bounding box center [734, 263] width 999 height 79
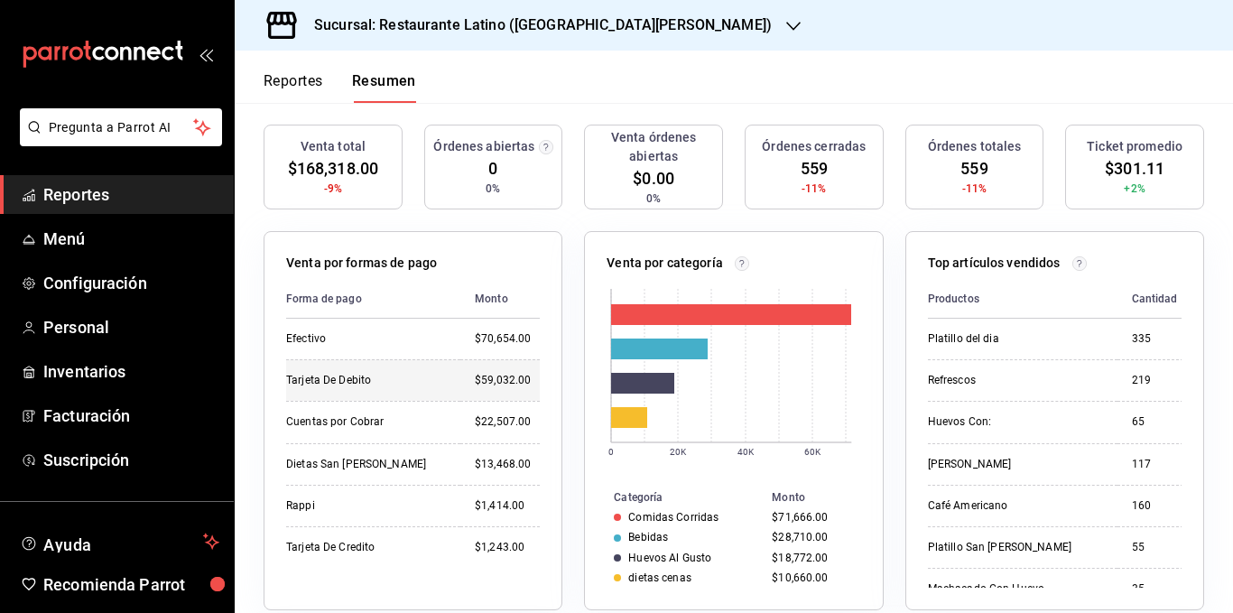
scroll to position [181, 0]
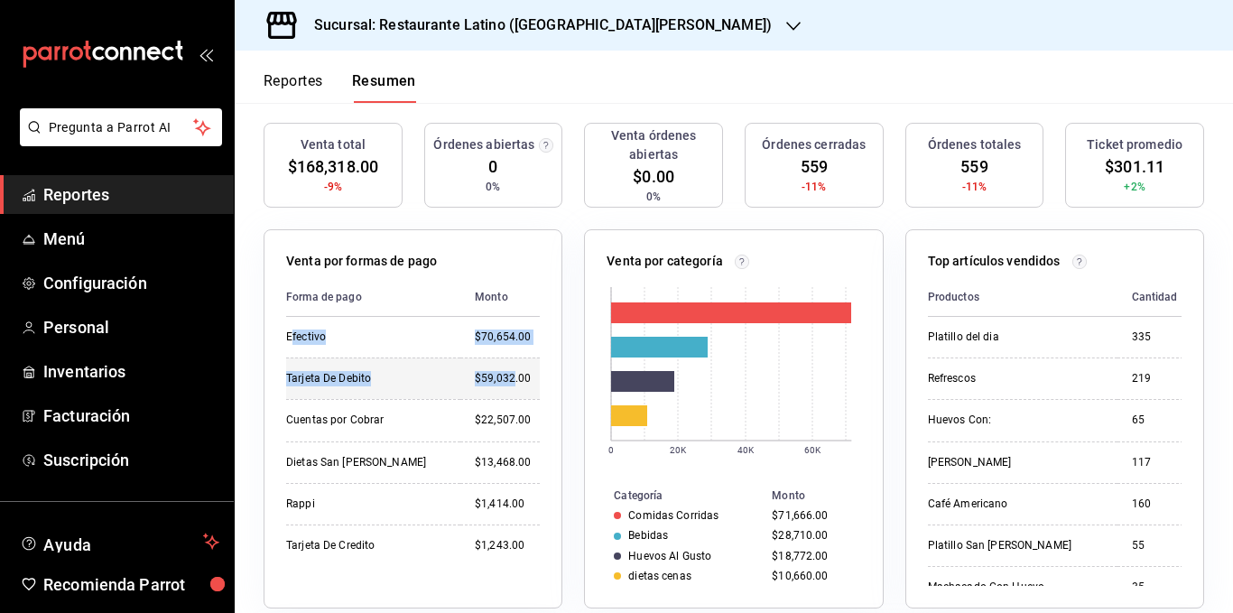
drag, startPoint x: 290, startPoint y: 339, endPoint x: 494, endPoint y: 386, distance: 209.4
click at [494, 386] on tbody "Efectivo $70,654.00 Tarjeta De Debito $59,032.00 Cuentas por Cobrar $22,507.00 …" at bounding box center [413, 441] width 254 height 249
click at [316, 353] on td "Efectivo" at bounding box center [373, 337] width 174 height 41
drag, startPoint x: 285, startPoint y: 339, endPoint x: 482, endPoint y: 373, distance: 199.8
click at [482, 373] on div "Venta por formas de pago Forma de pago Monto Efectivo $70,654.00 Tarjeta De Deb…" at bounding box center [413, 418] width 299 height 379
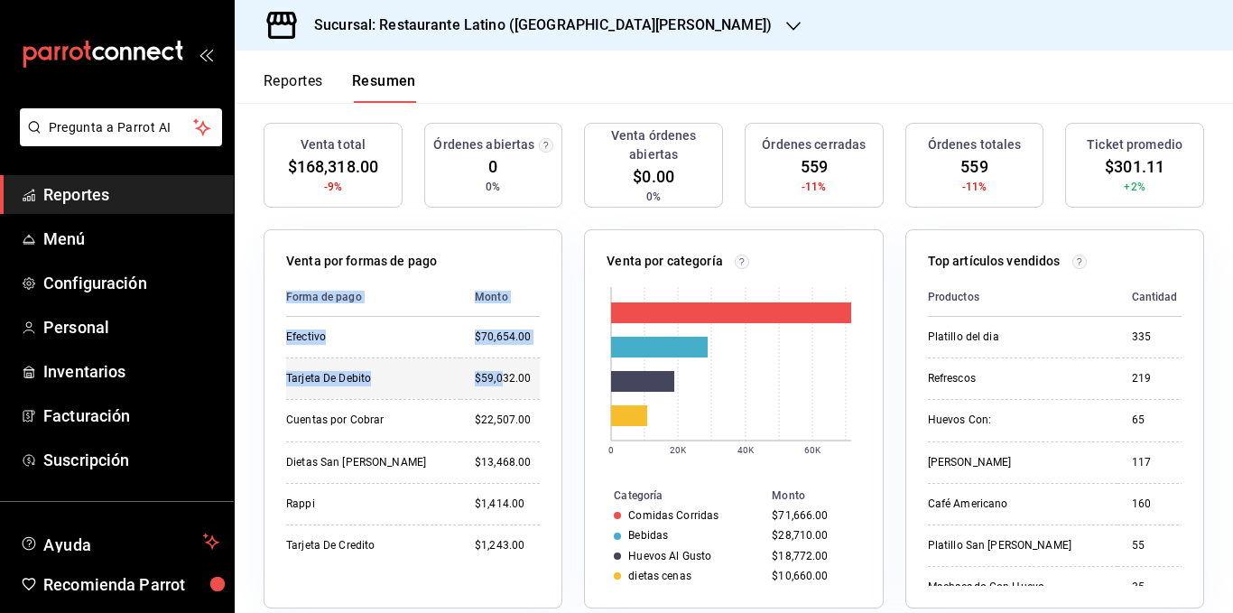
click at [475, 376] on div "$59,032.00" at bounding box center [507, 378] width 65 height 15
drag, startPoint x: 460, startPoint y: 334, endPoint x: 515, endPoint y: 393, distance: 80.5
click at [515, 393] on tbody "Efectivo $70,654.00 Tarjeta De Debito $59,032.00 Cuentas por Cobrar $22,507.00 …" at bounding box center [413, 441] width 254 height 249
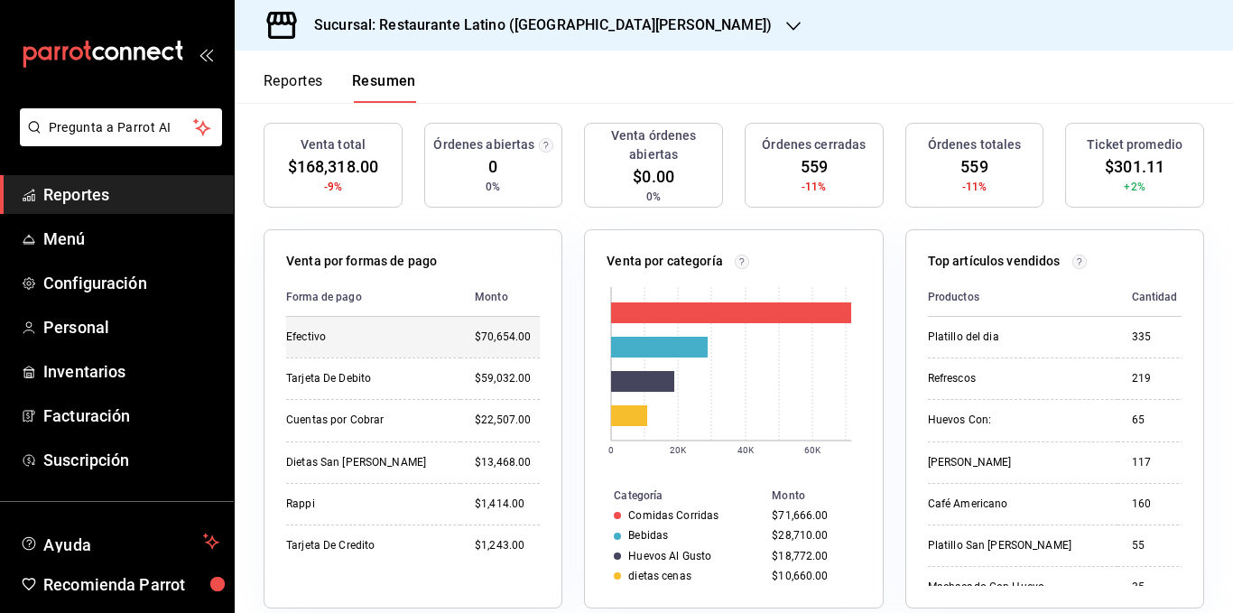
click at [330, 350] on td "Efectivo" at bounding box center [373, 337] width 174 height 41
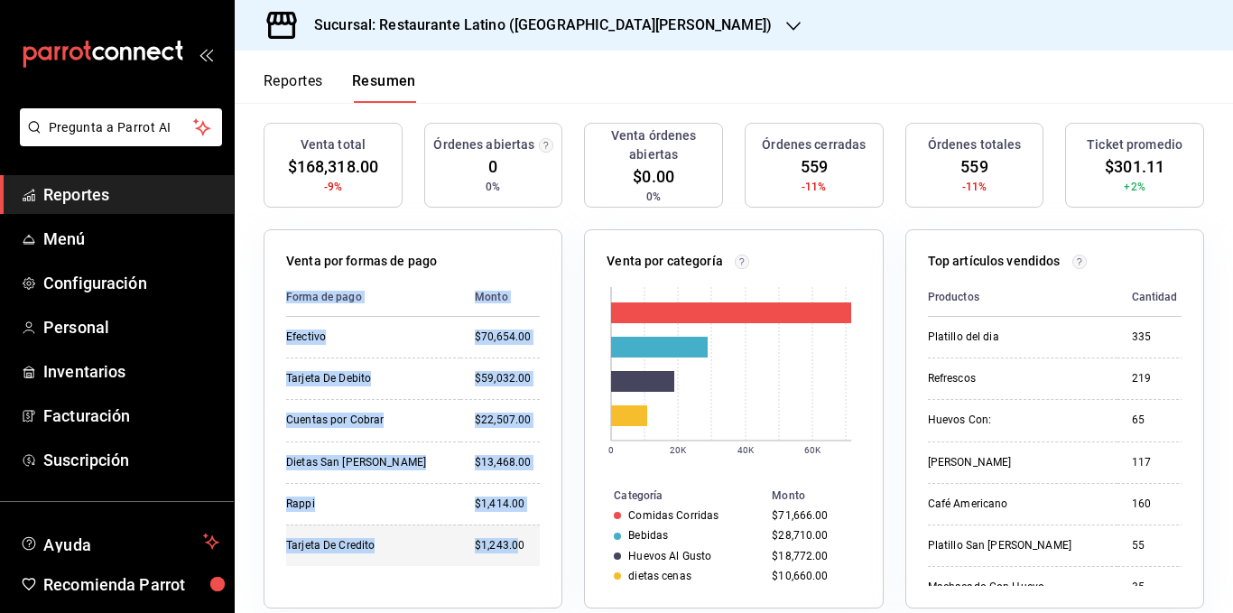
drag, startPoint x: 284, startPoint y: 337, endPoint x: 497, endPoint y: 535, distance: 290.7
click at [497, 535] on div "Venta por formas de pago Forma de pago Monto Efectivo $70,654.00 Tarjeta De Deb…" at bounding box center [413, 418] width 299 height 379
copy table "Forma de pago Monto Efectivo $70,654.00 Tarjeta De Debito $59,032.00 Cuentas po…"
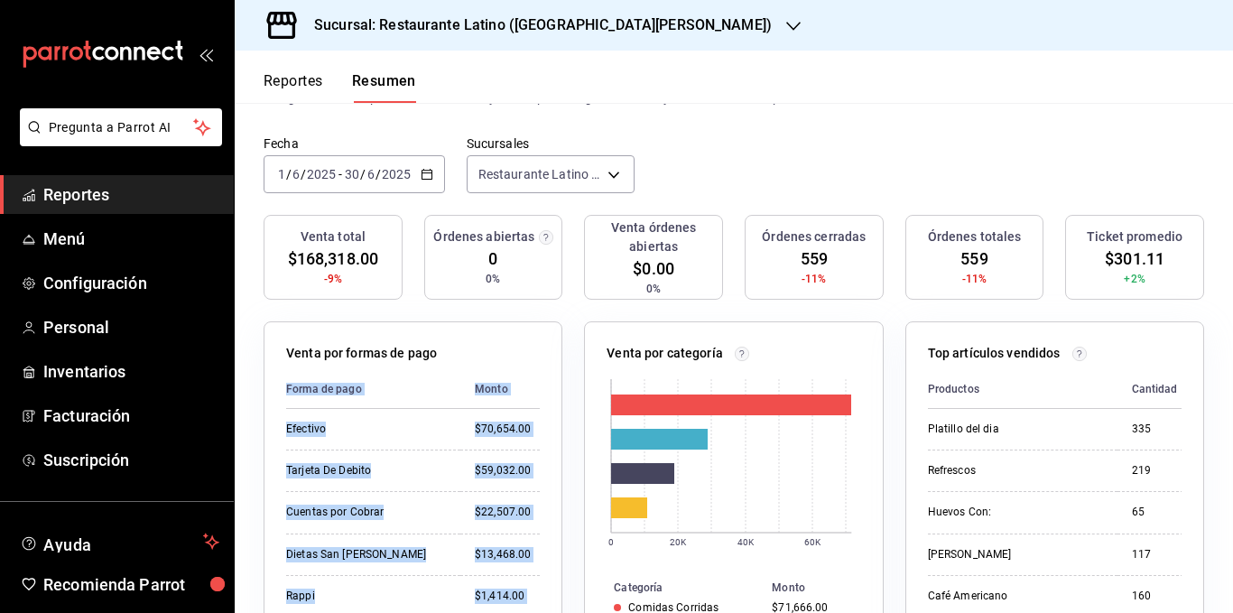
scroll to position [0, 0]
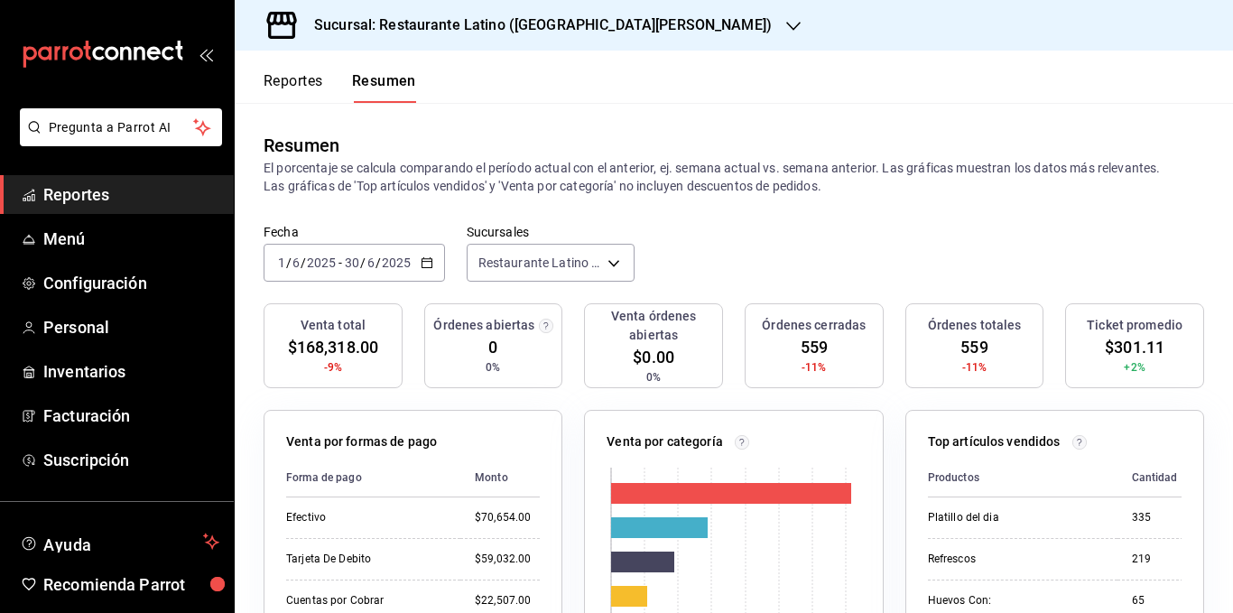
click at [431, 255] on div "2025-06-01 1 / 6 / 2025 - 2025-06-30 30 / 6 / 2025" at bounding box center [354, 263] width 181 height 38
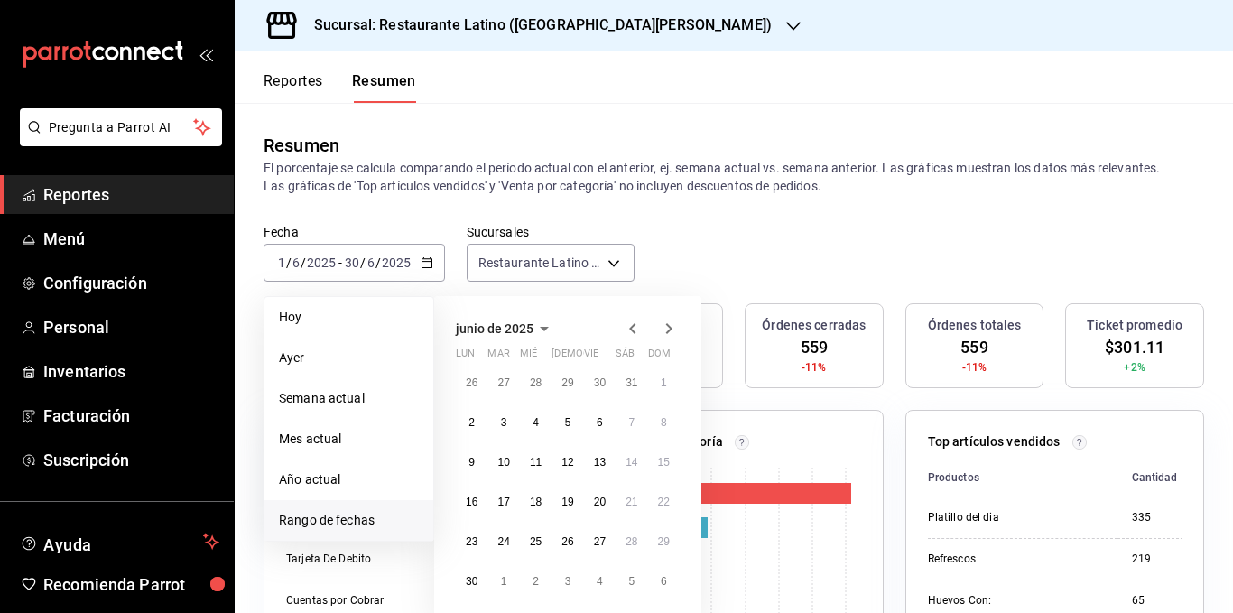
click at [665, 325] on icon "button" at bounding box center [669, 329] width 22 height 22
click at [504, 393] on button "1" at bounding box center [504, 383] width 32 height 33
click at [572, 540] on abbr "31" at bounding box center [568, 541] width 12 height 13
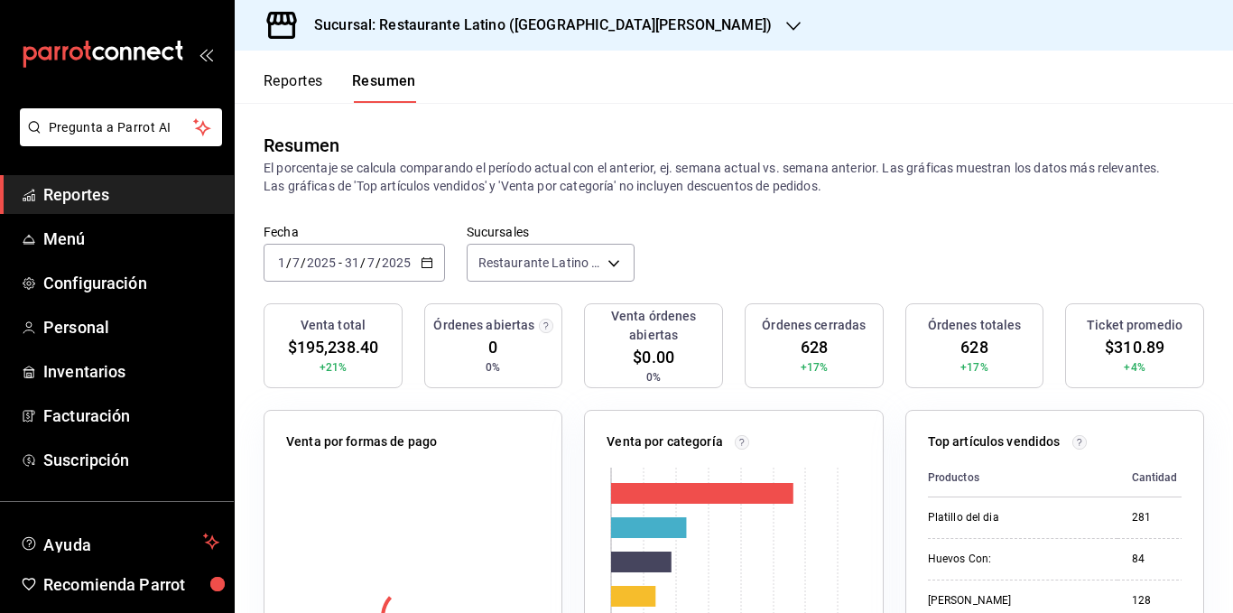
click at [403, 394] on div "Venta por formas de pago" at bounding box center [402, 588] width 321 height 401
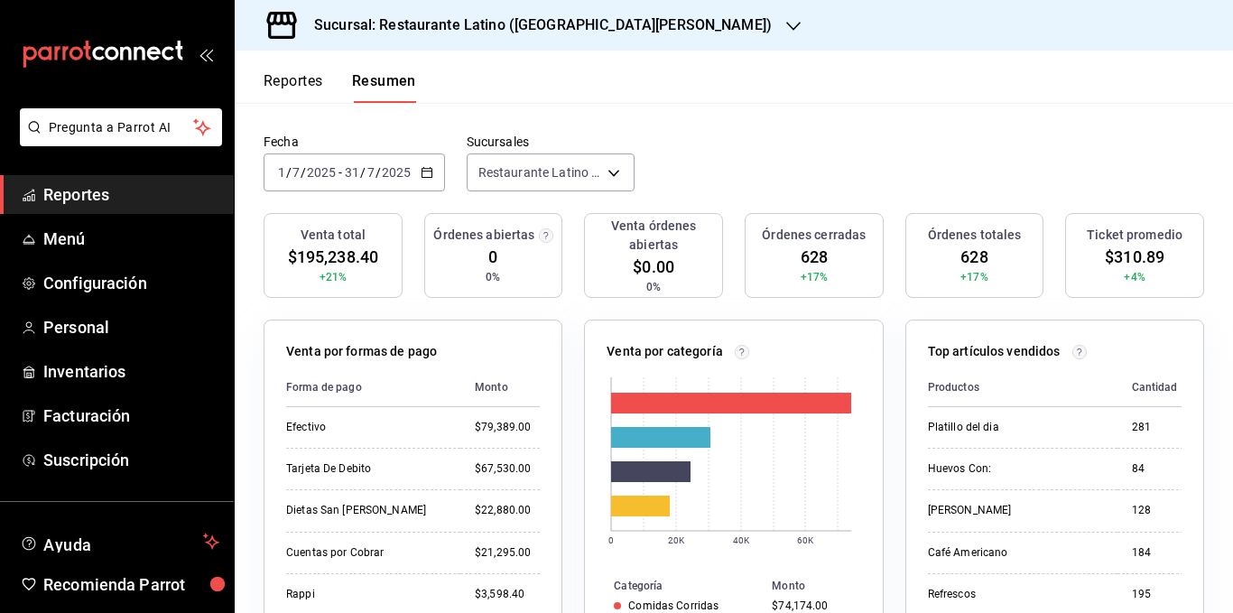
scroll to position [181, 0]
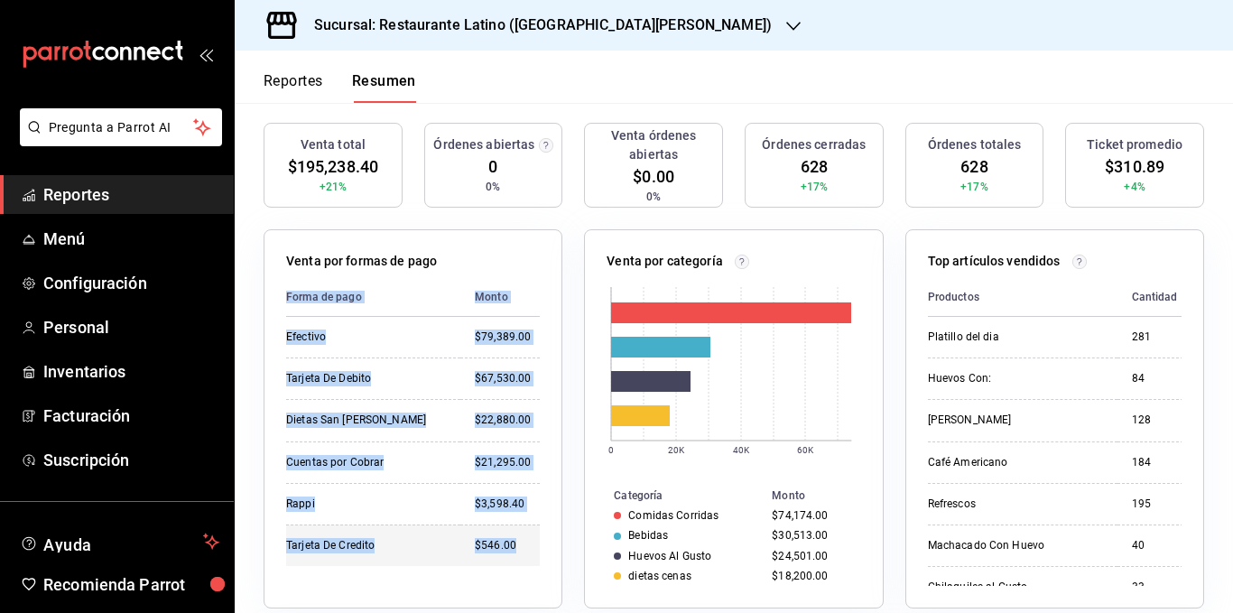
drag, startPoint x: 285, startPoint y: 334, endPoint x: 497, endPoint y: 535, distance: 291.9
click at [497, 535] on div "Venta por formas de pago Forma de pago Monto Efectivo $79,389.00 Tarjeta De Deb…" at bounding box center [413, 418] width 299 height 379
copy table "Forma de pago Monto Efectivo $79,389.00 Tarjeta De Debito $67,530.00 Dietas San…"
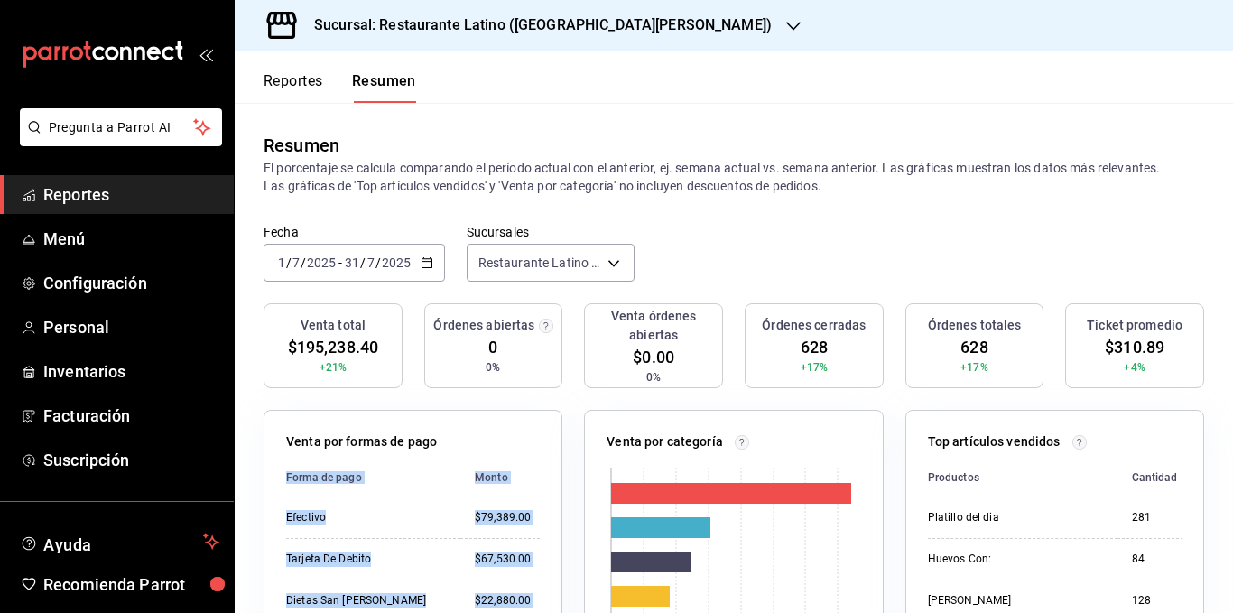
click at [421, 266] on icon "button" at bounding box center [427, 262] width 13 height 13
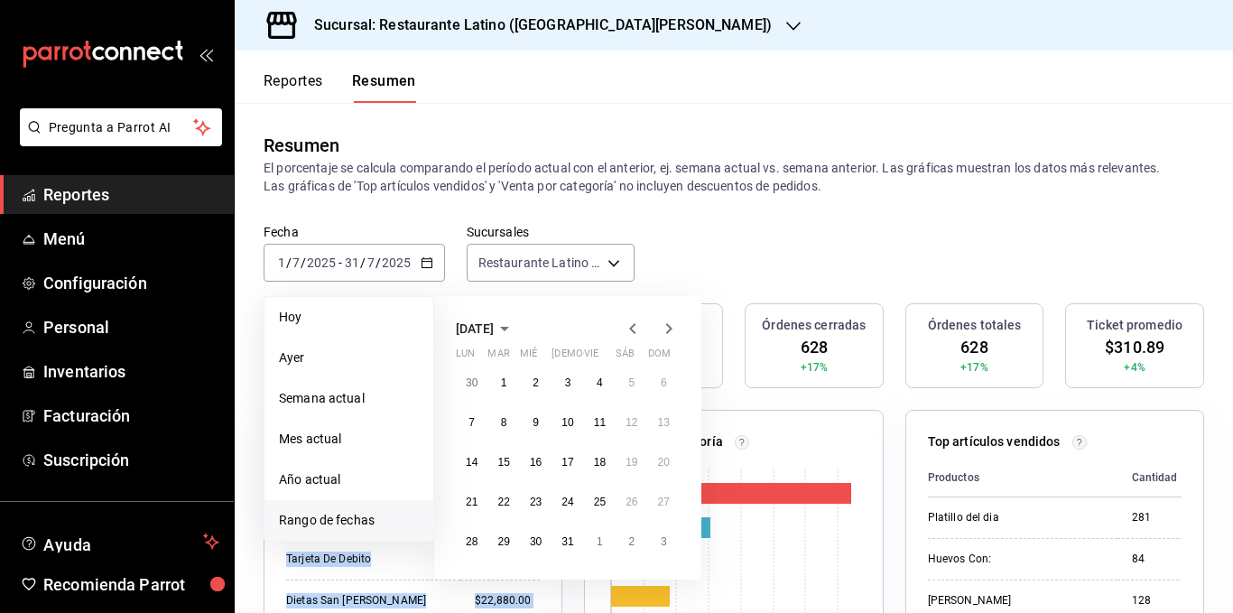
click at [672, 329] on icon "button" at bounding box center [669, 328] width 6 height 11
click at [600, 382] on abbr "1" at bounding box center [600, 383] width 6 height 13
click at [658, 545] on abbr "31" at bounding box center [664, 541] width 12 height 13
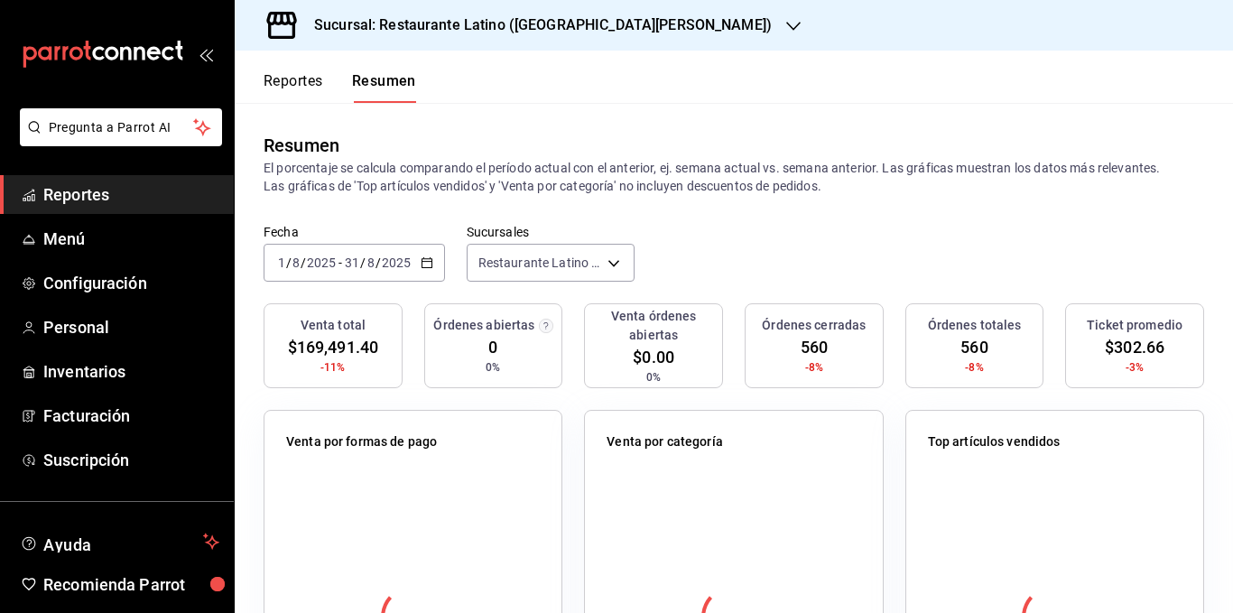
click at [451, 280] on div "Fecha 2025-08-01 1 / 8 / 2025 - 2025-08-31 31 / 8 / 2025 Sucursales Restaurante…" at bounding box center [734, 263] width 999 height 79
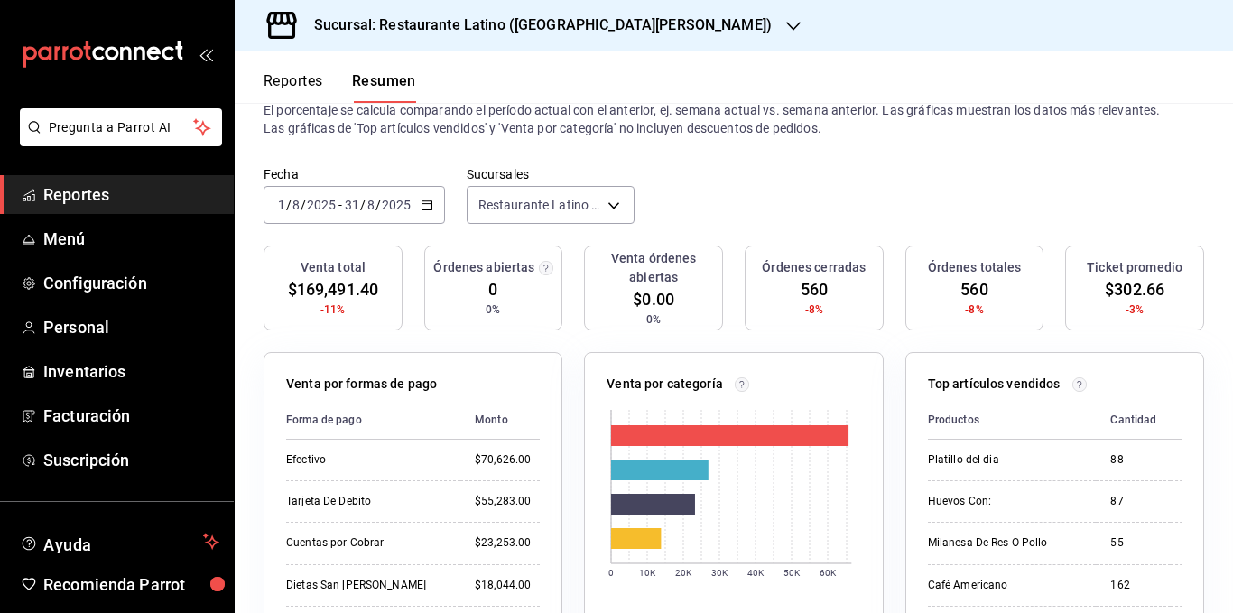
scroll to position [90, 0]
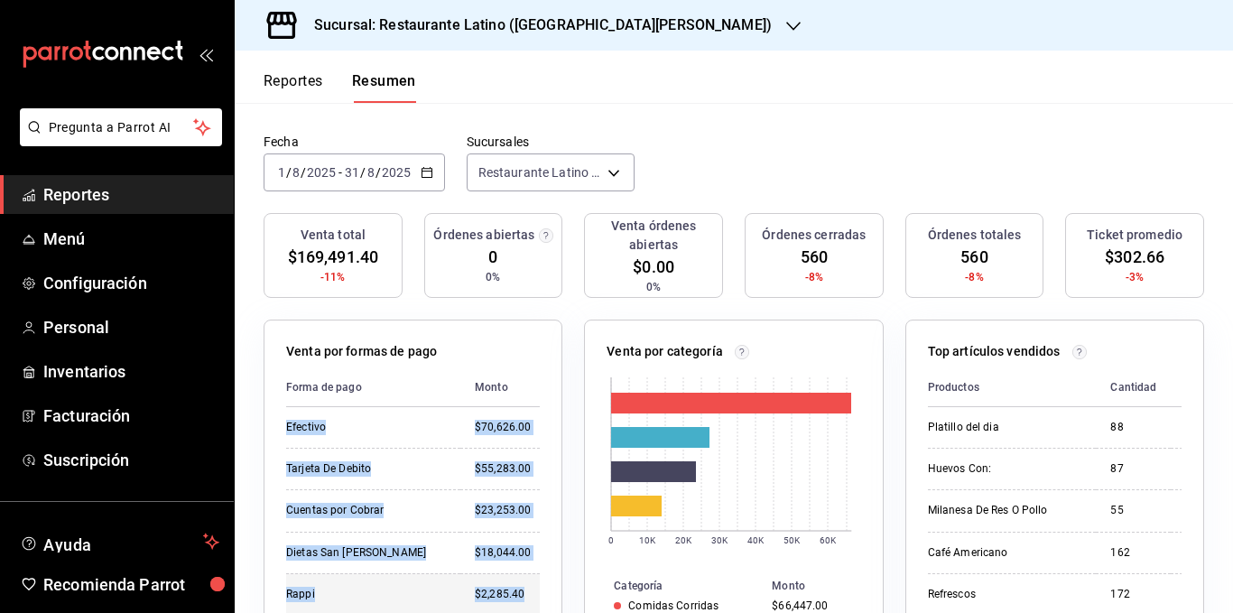
drag, startPoint x: 289, startPoint y: 420, endPoint x: 506, endPoint y: 582, distance: 270.3
click at [506, 582] on tbody "Efectivo $70,626.00 Tarjeta De Debito $55,283.00 Cuentas por Cobrar $23,253.00 …" at bounding box center [413, 511] width 254 height 208
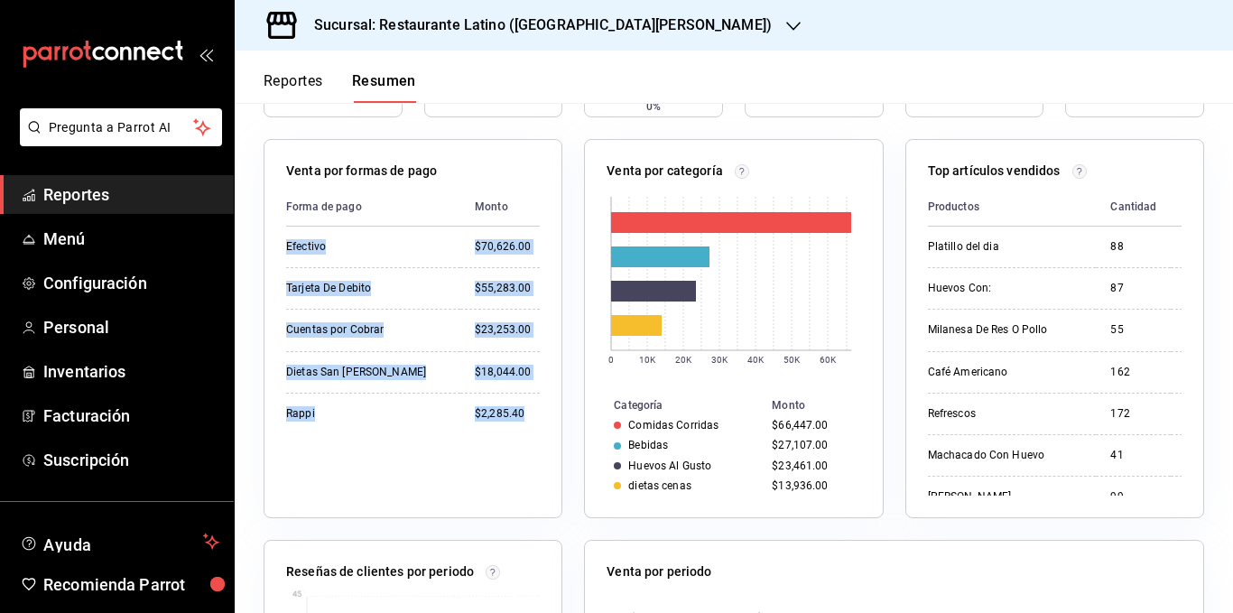
copy tbody "Efectivo $70,626.00 Tarjeta De Debito $55,283.00 Cuentas por Cobrar $23,253.00 …"
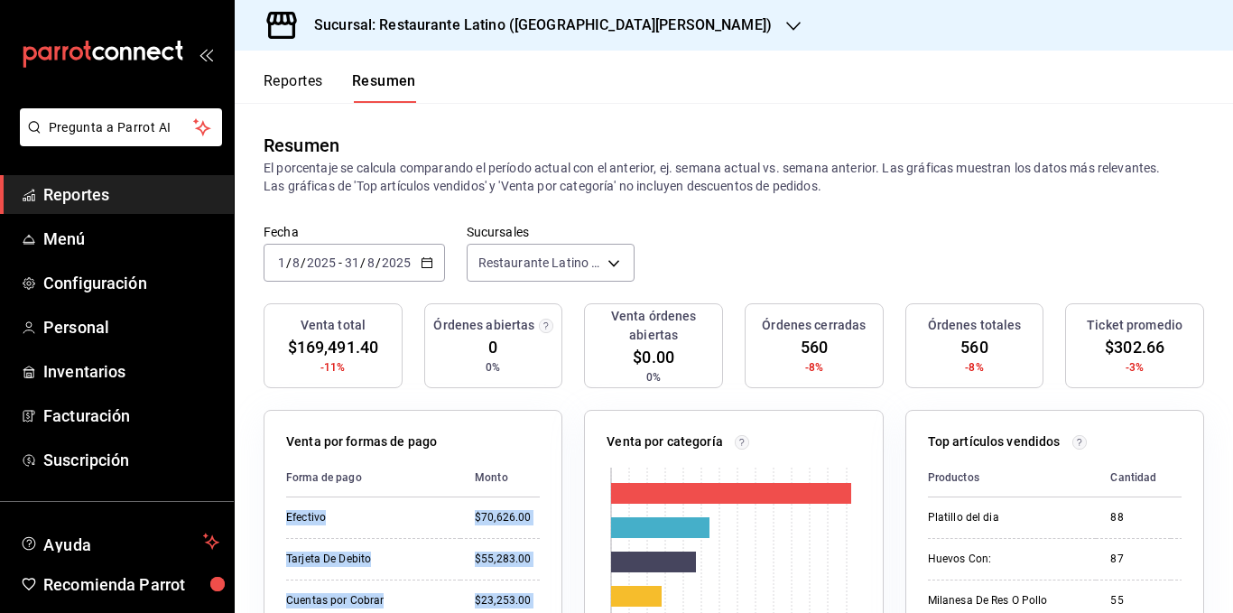
click at [430, 264] on icon "button" at bounding box center [427, 262] width 13 height 13
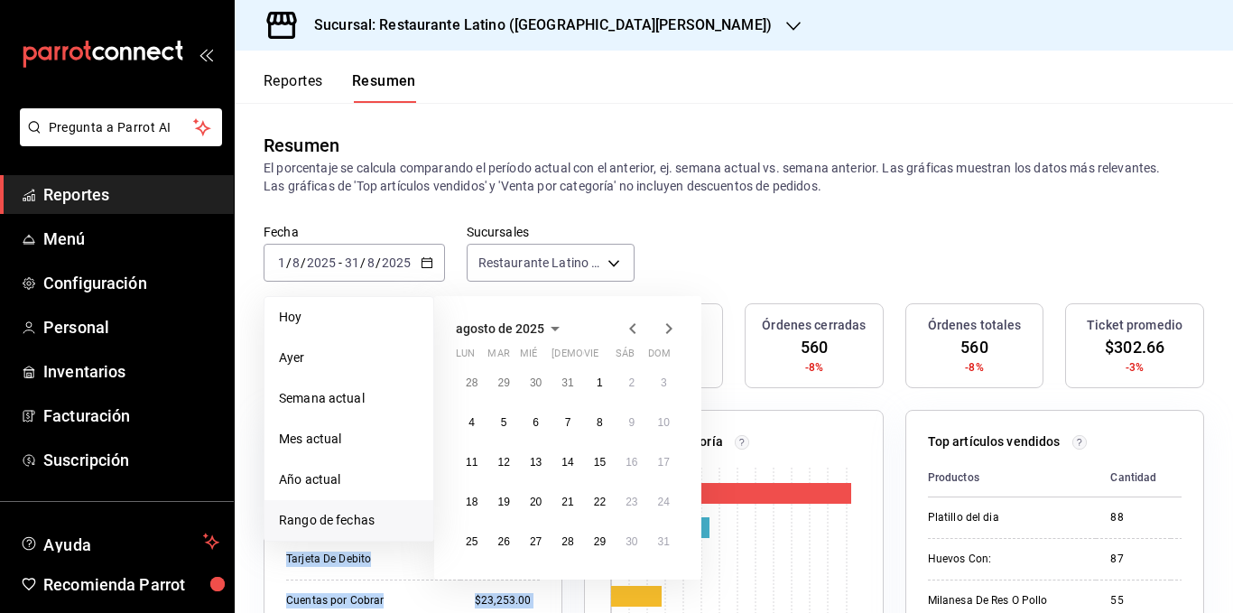
click at [665, 328] on icon "button" at bounding box center [669, 329] width 22 height 22
click at [477, 380] on button "1" at bounding box center [472, 383] width 32 height 33
click at [628, 456] on abbr "20" at bounding box center [632, 462] width 12 height 13
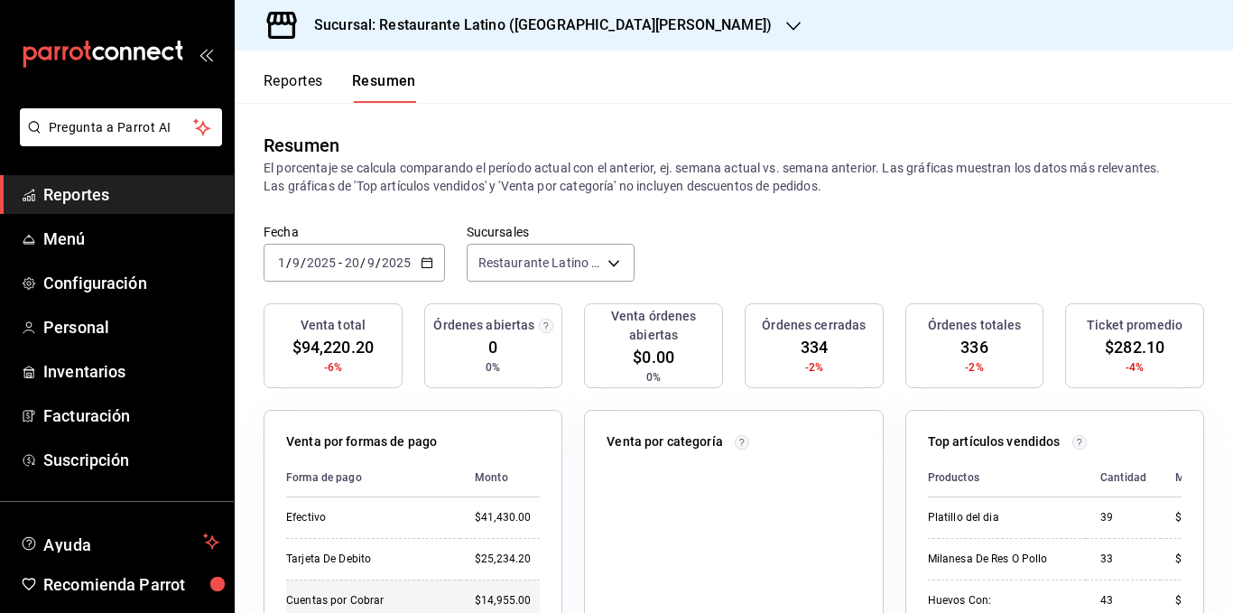
scroll to position [181, 0]
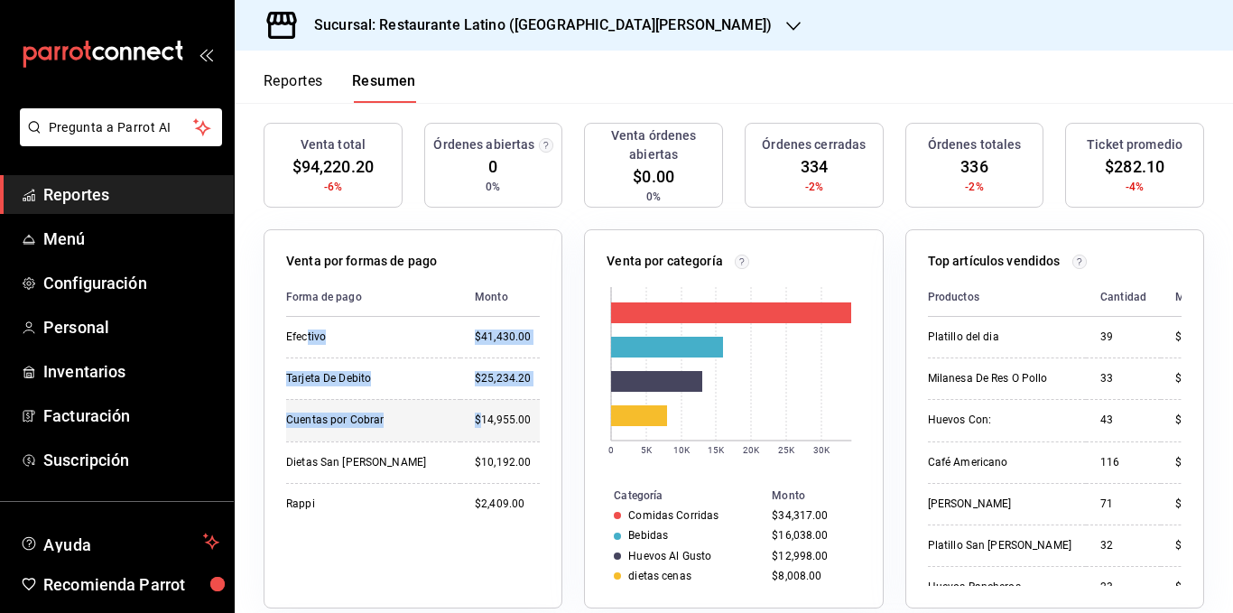
drag, startPoint x: 307, startPoint y: 338, endPoint x: 462, endPoint y: 399, distance: 167.0
click at [462, 399] on tbody "Efectivo $41,430.00 Tarjeta De Debito $25,234.20 Cuentas por Cobrar $14,955.00 …" at bounding box center [413, 421] width 254 height 208
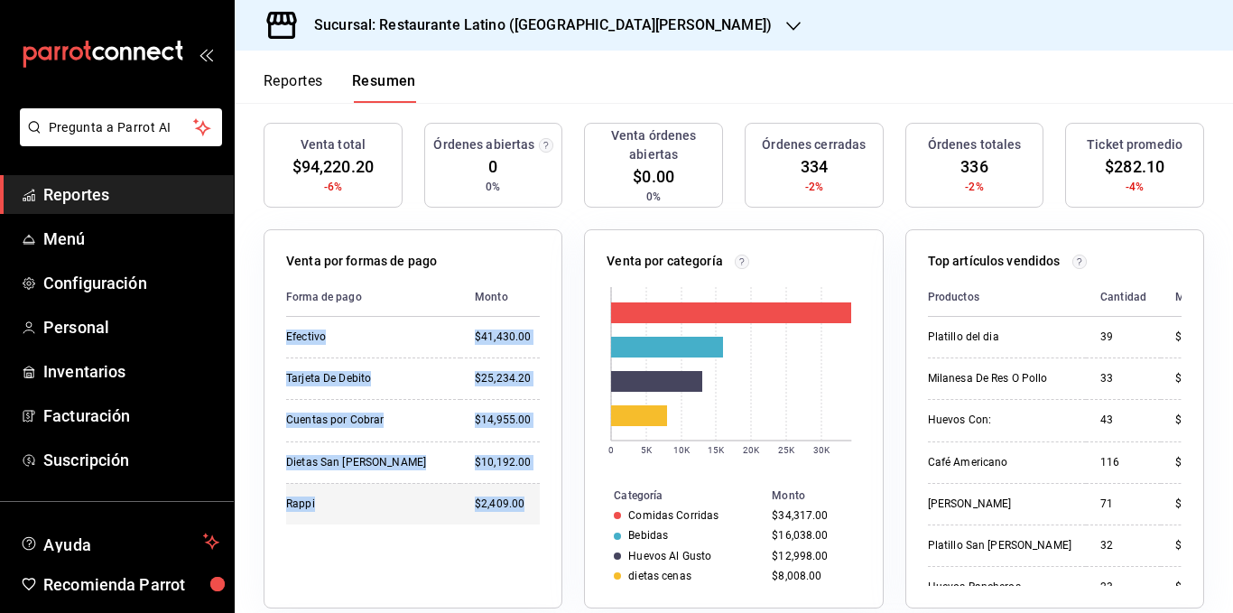
drag, startPoint x: 289, startPoint y: 339, endPoint x: 507, endPoint y: 498, distance: 270.0
click at [507, 498] on tbody "Efectivo $41,430.00 Tarjeta De Debito $25,234.20 Cuentas por Cobrar $14,955.00 …" at bounding box center [413, 421] width 254 height 208
copy tbody "Efectivo $41,430.00 Tarjeta De Debito $25,234.20 Cuentas por Cobrar $14,955.00 …"
